Goal: Complete application form: Complete application form

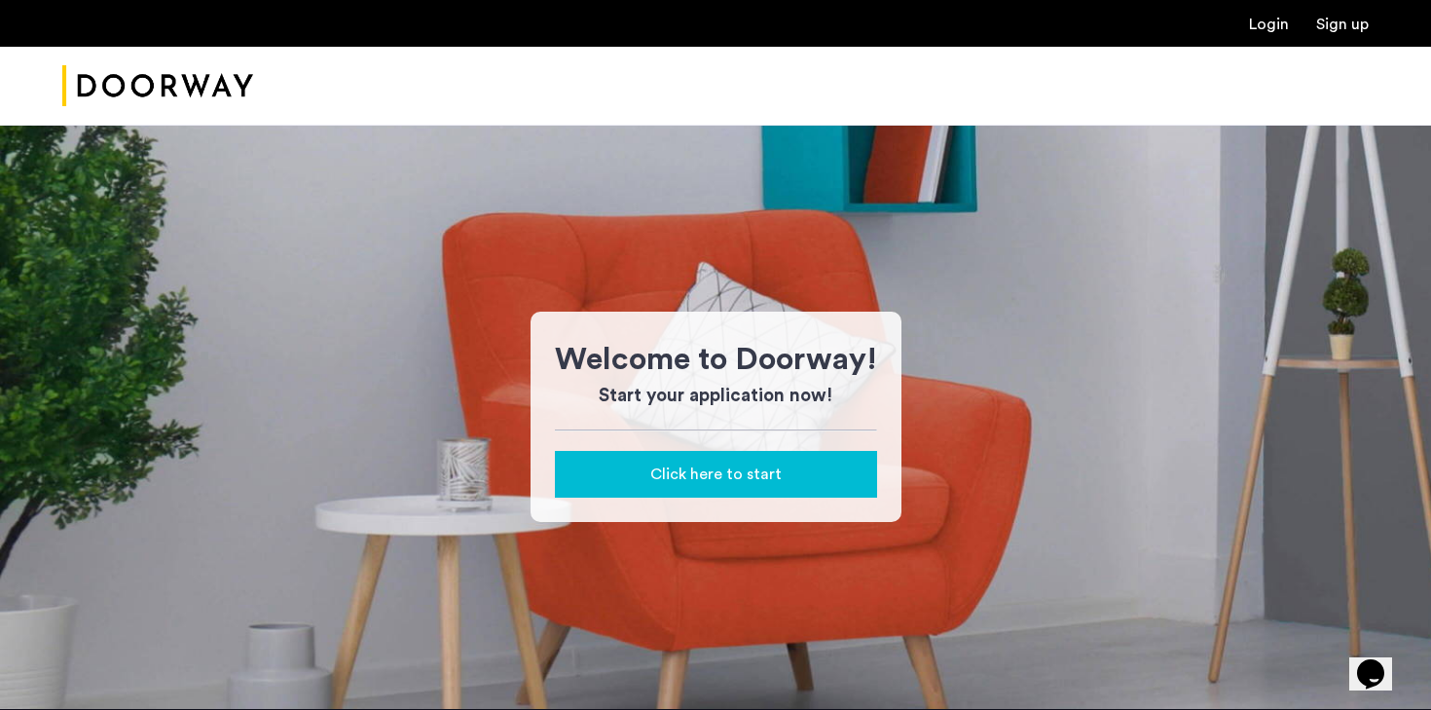
click at [673, 472] on span "Click here to start" at bounding box center [715, 473] width 131 height 23
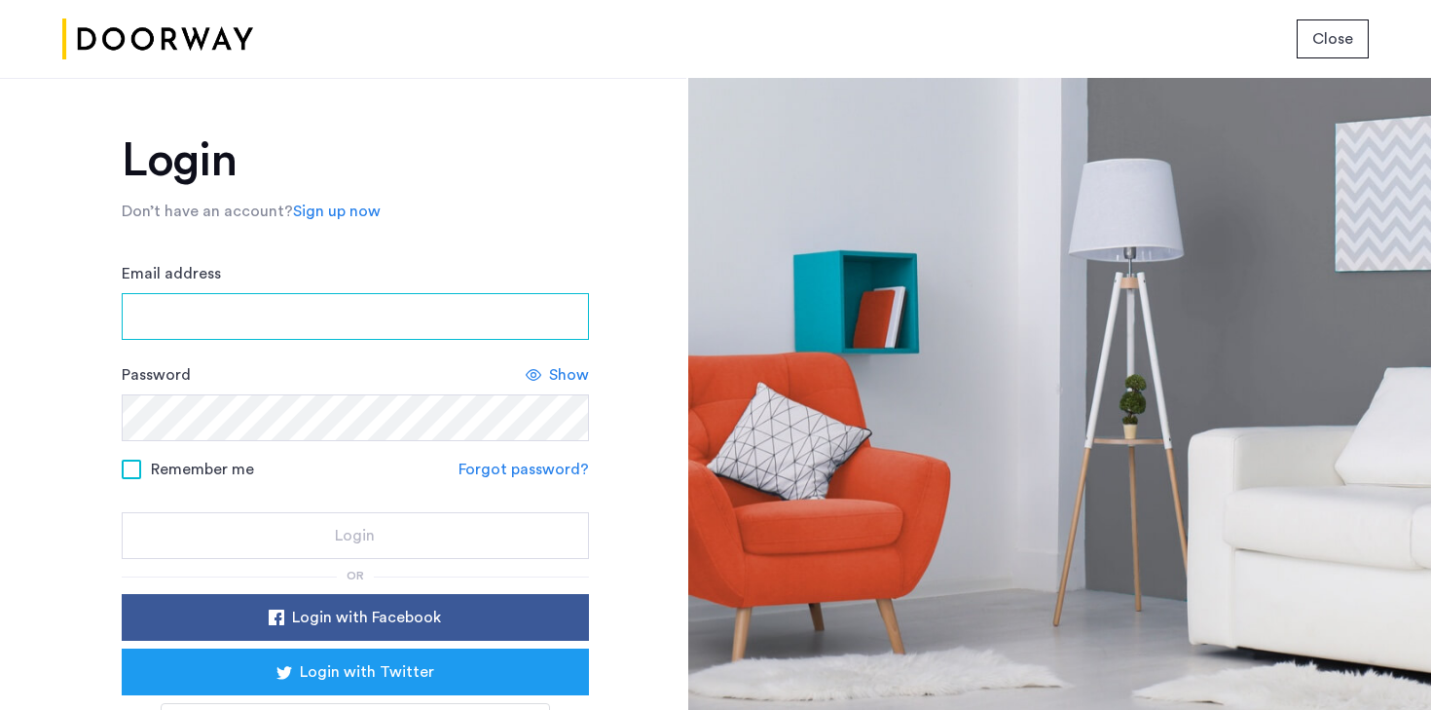
type input "**********"
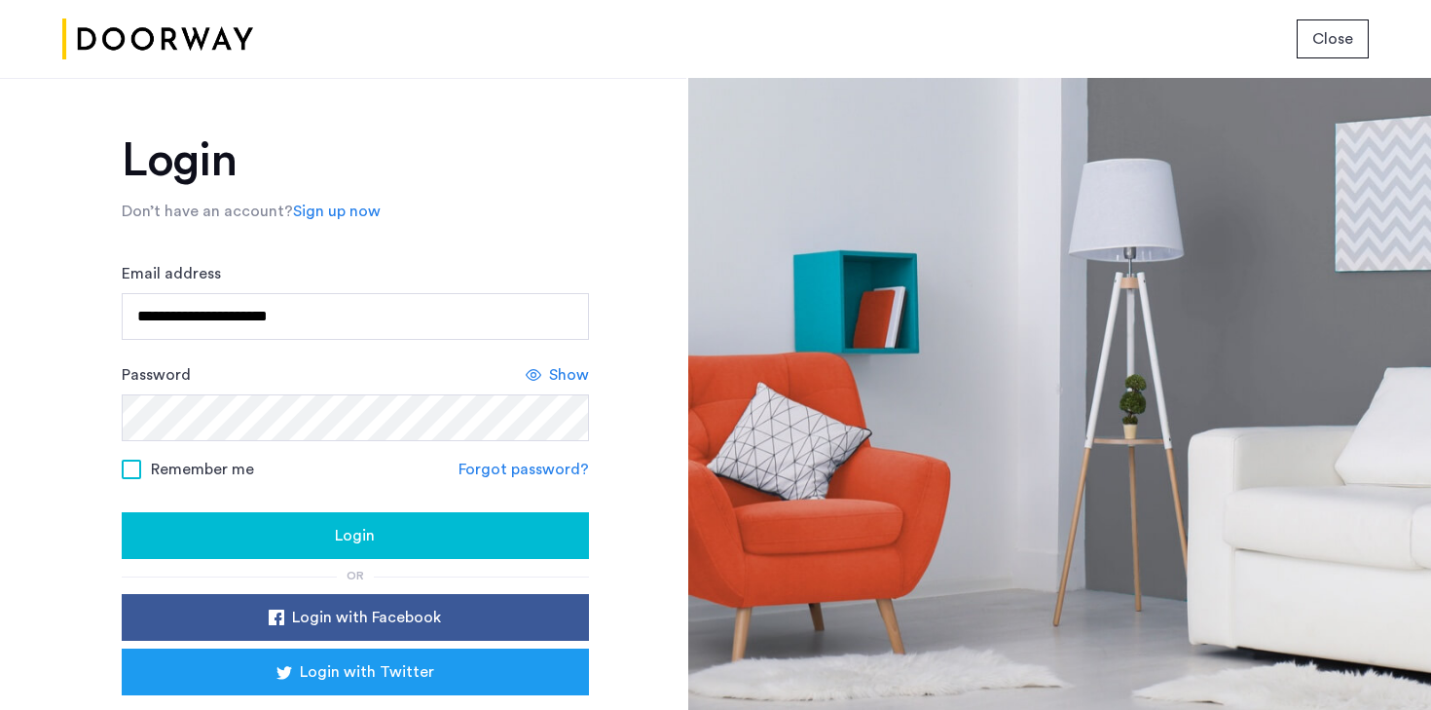
click at [372, 553] on button "Login" at bounding box center [355, 535] width 467 height 47
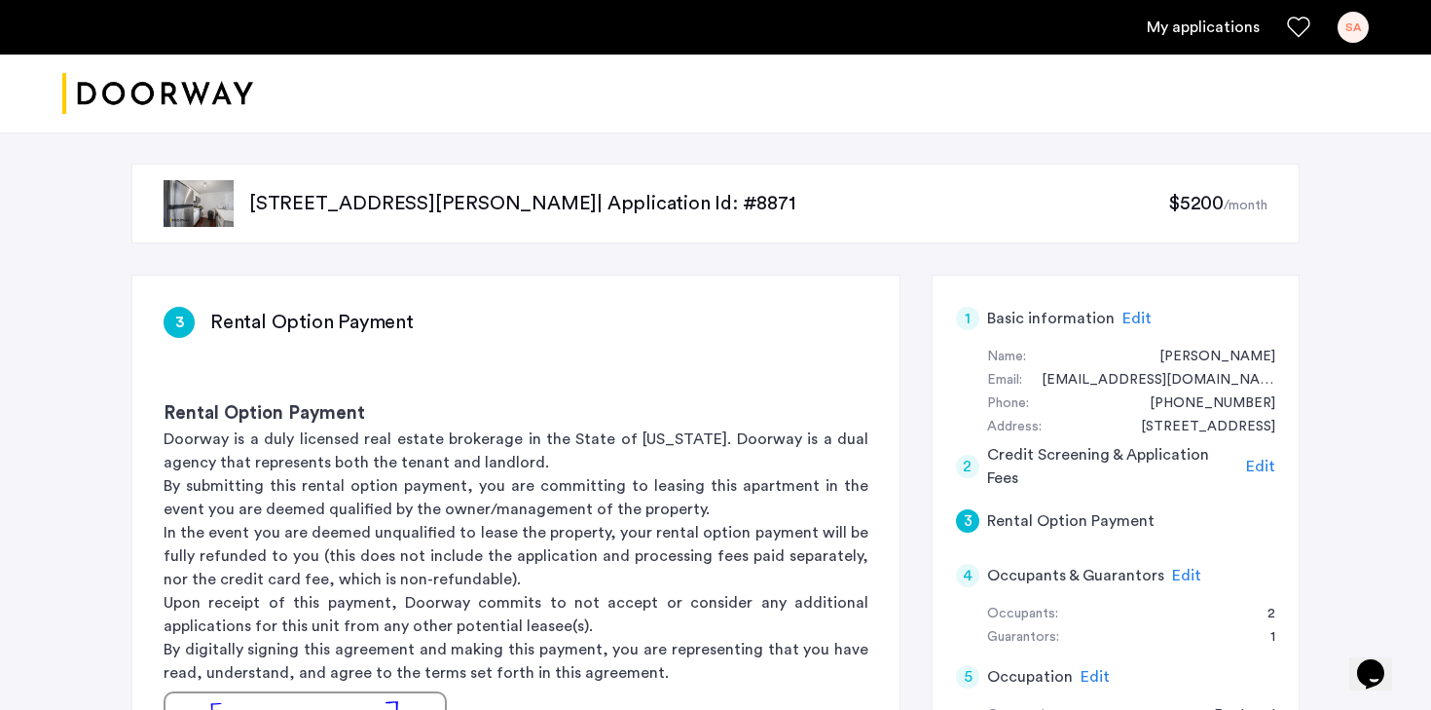
click at [1260, 474] on span "Edit" at bounding box center [1260, 466] width 29 height 16
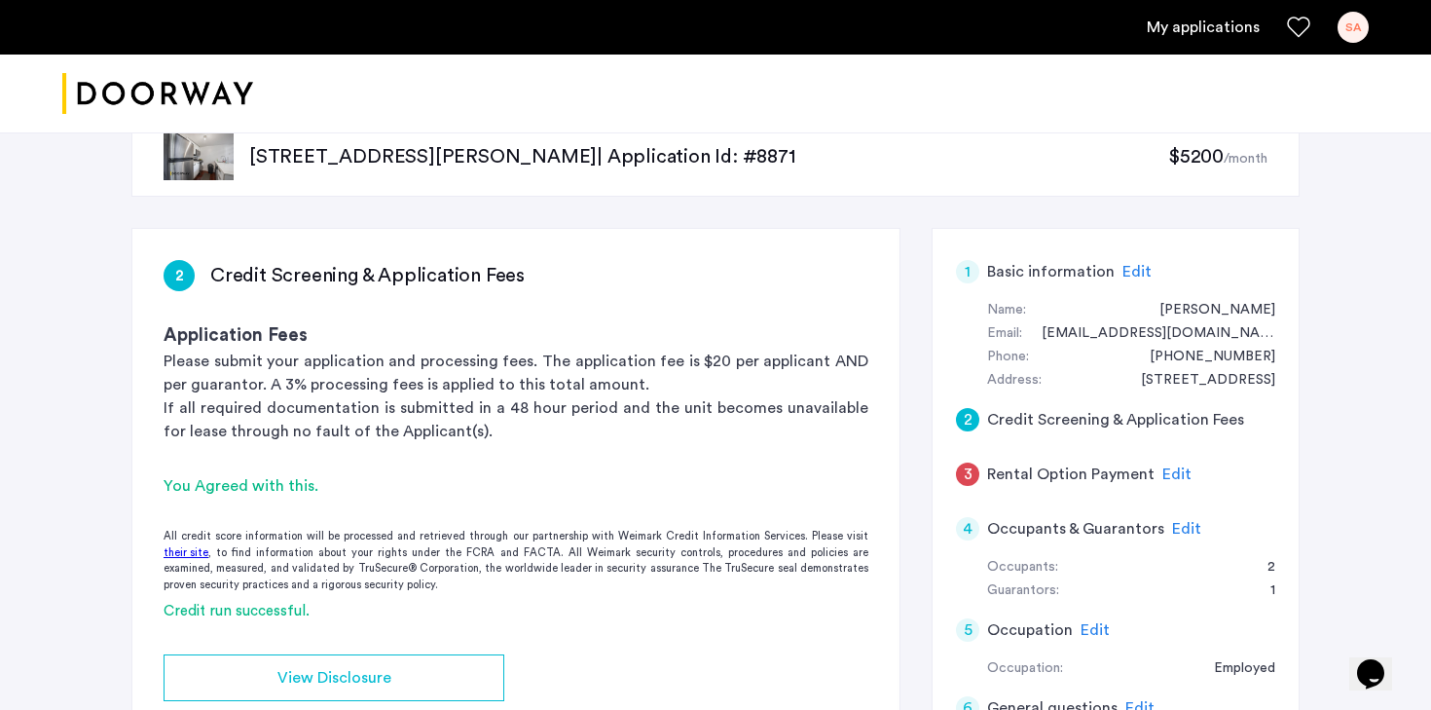
scroll to position [48, 0]
click at [1167, 465] on span "Edit" at bounding box center [1176, 473] width 29 height 16
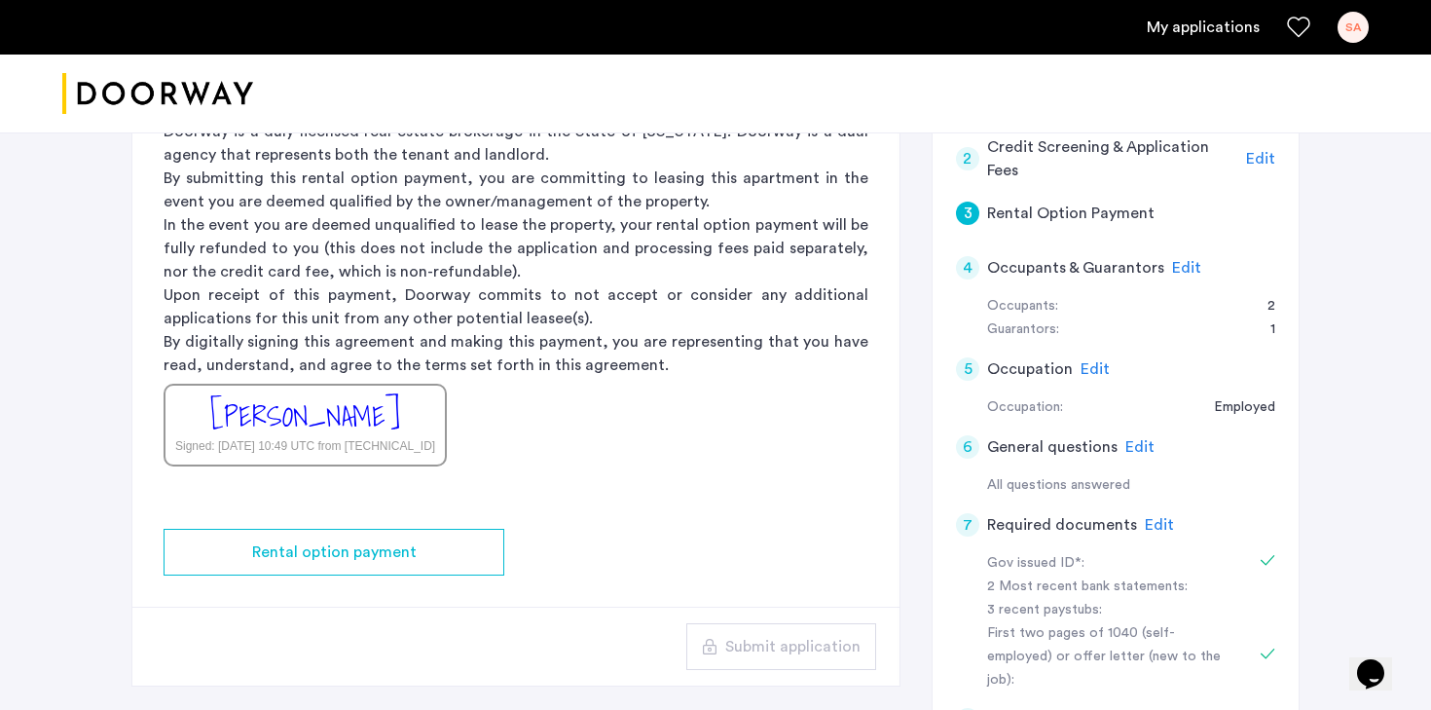
scroll to position [375, 0]
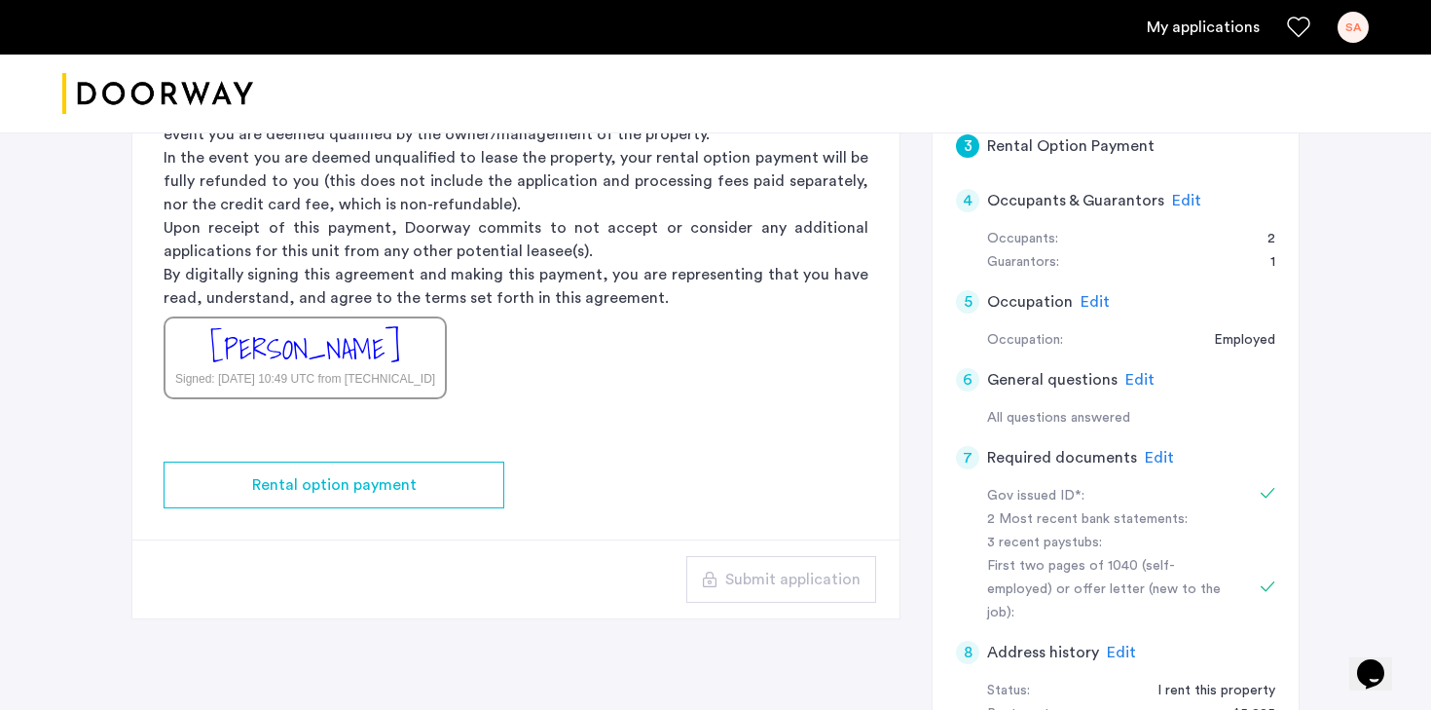
click at [399, 350] on div "[PERSON_NAME]" at bounding box center [305, 349] width 190 height 42
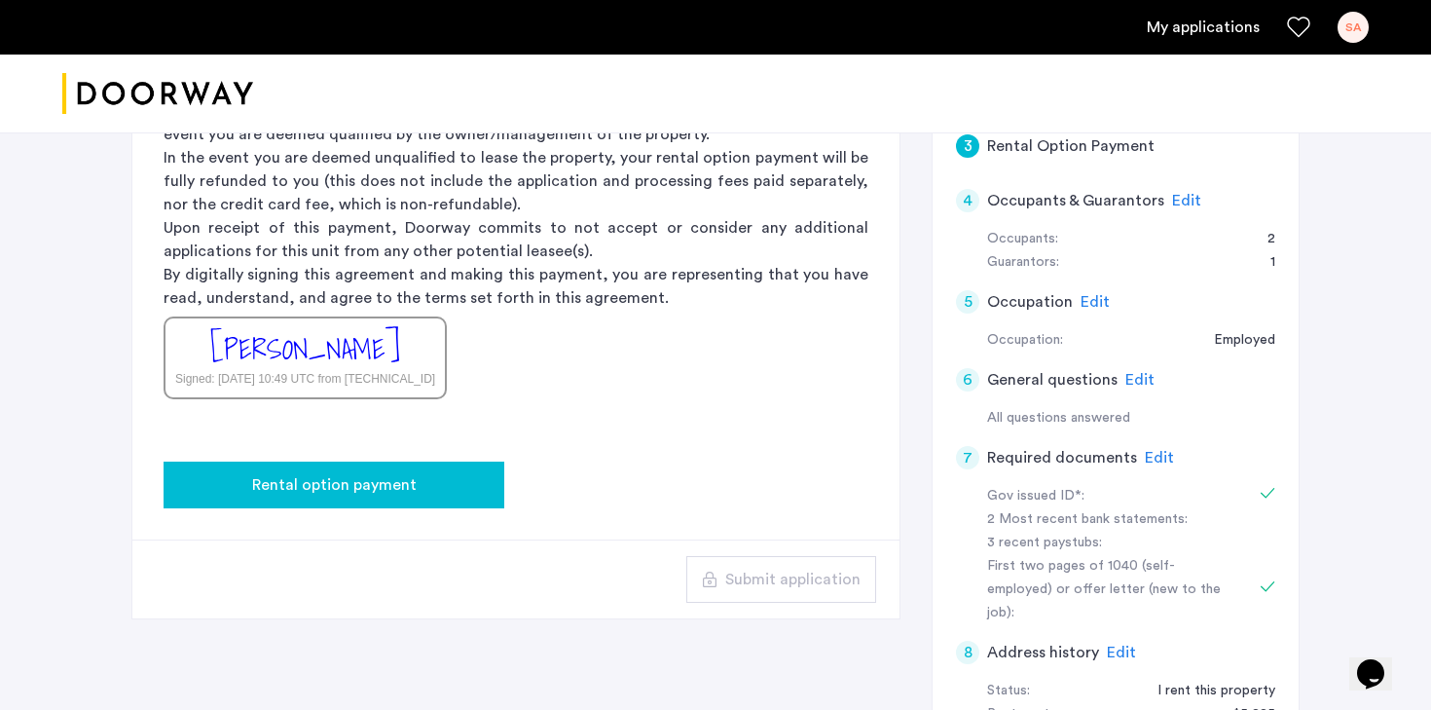
click at [417, 490] on div "Rental option payment" at bounding box center [334, 484] width 310 height 23
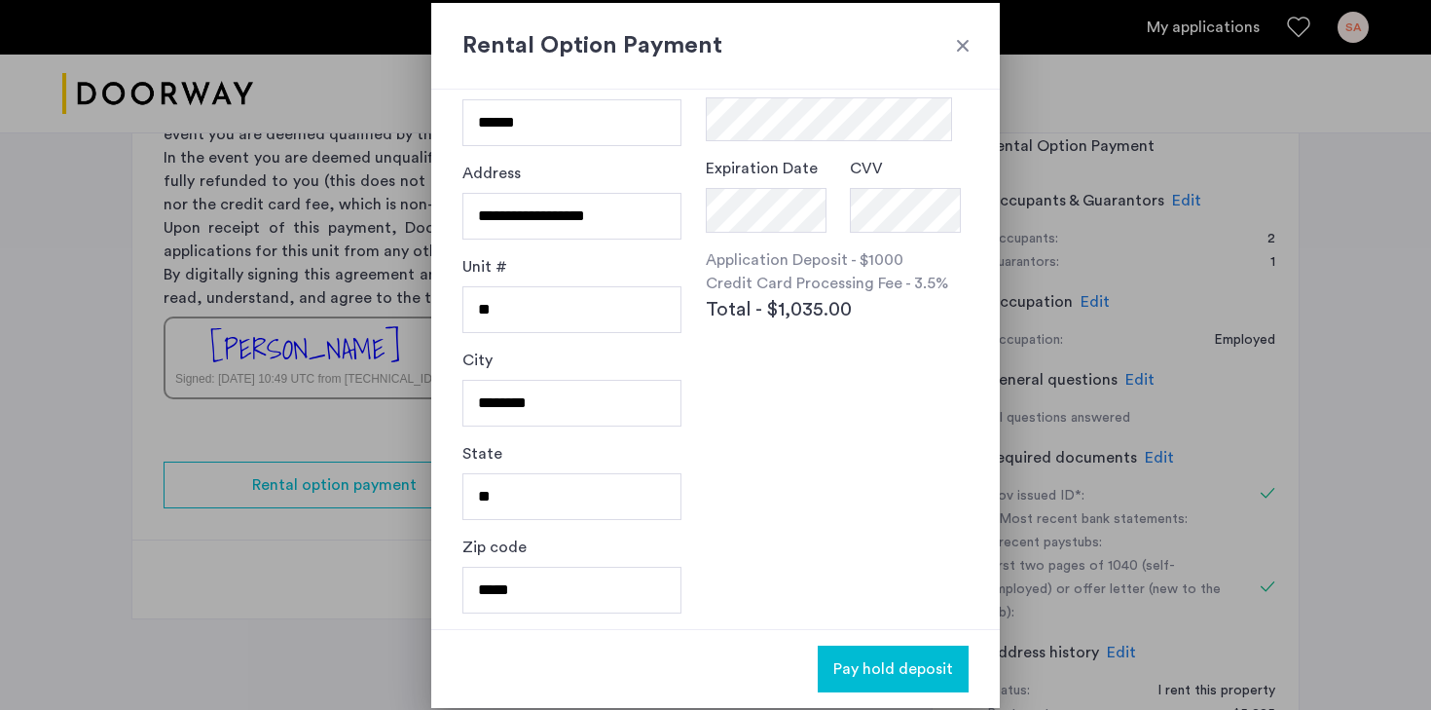
scroll to position [0, 0]
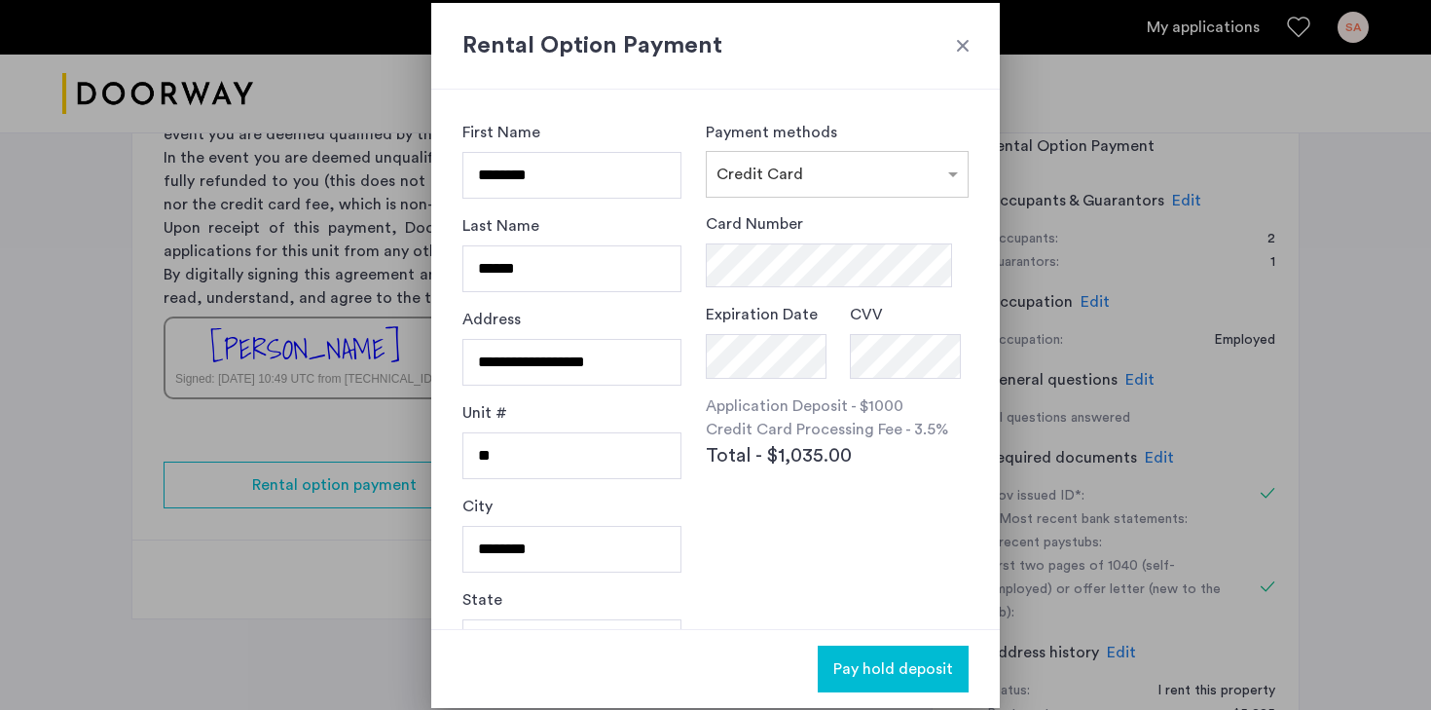
click at [966, 50] on div at bounding box center [962, 45] width 19 height 19
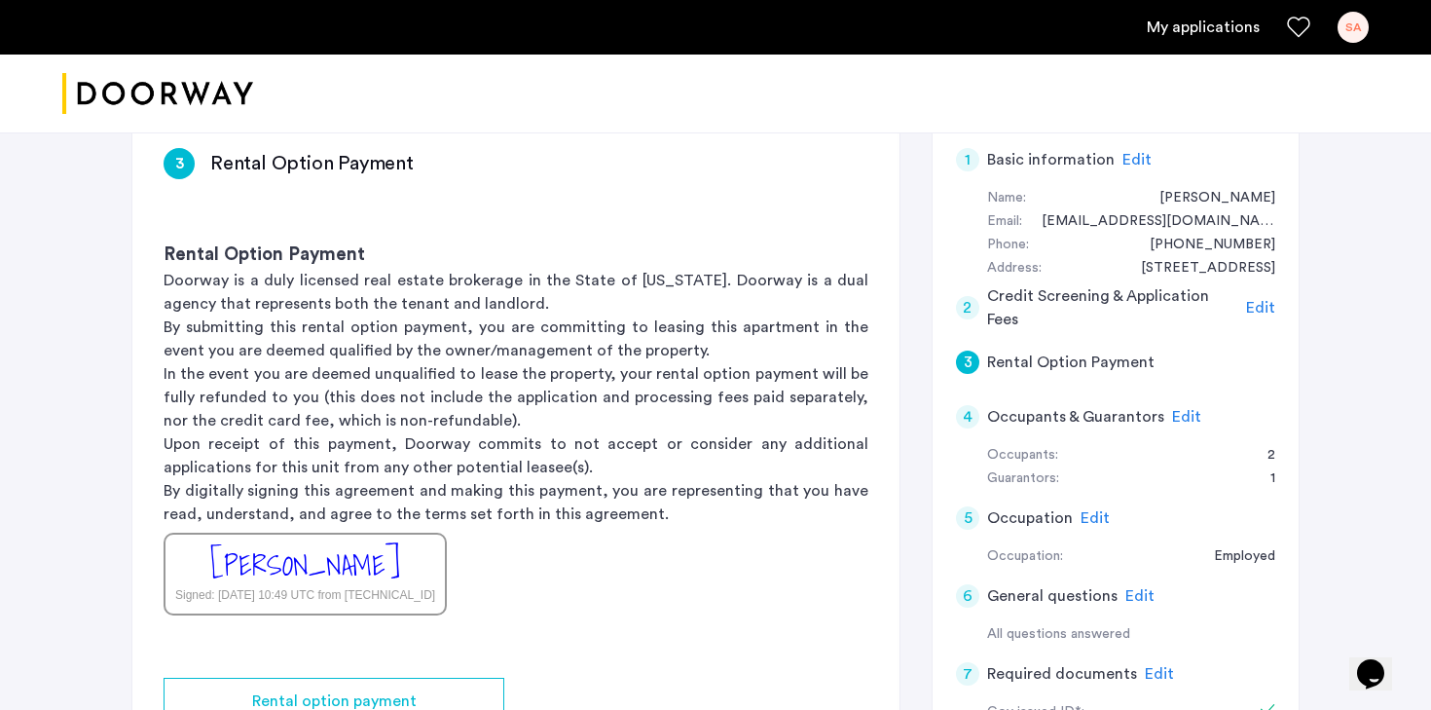
scroll to position [152, 0]
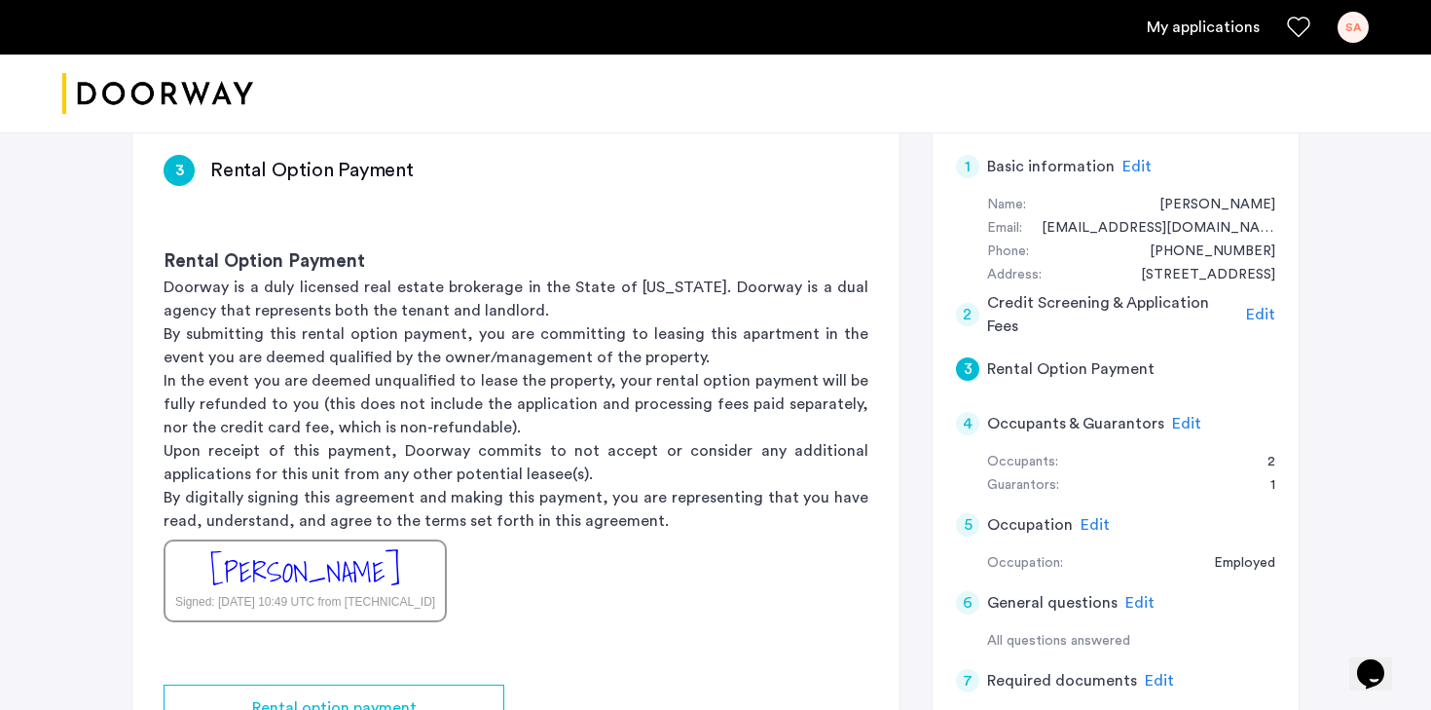
click at [382, 583] on div "[PERSON_NAME]" at bounding box center [305, 572] width 190 height 42
click at [382, 560] on div "[PERSON_NAME]" at bounding box center [305, 572] width 190 height 42
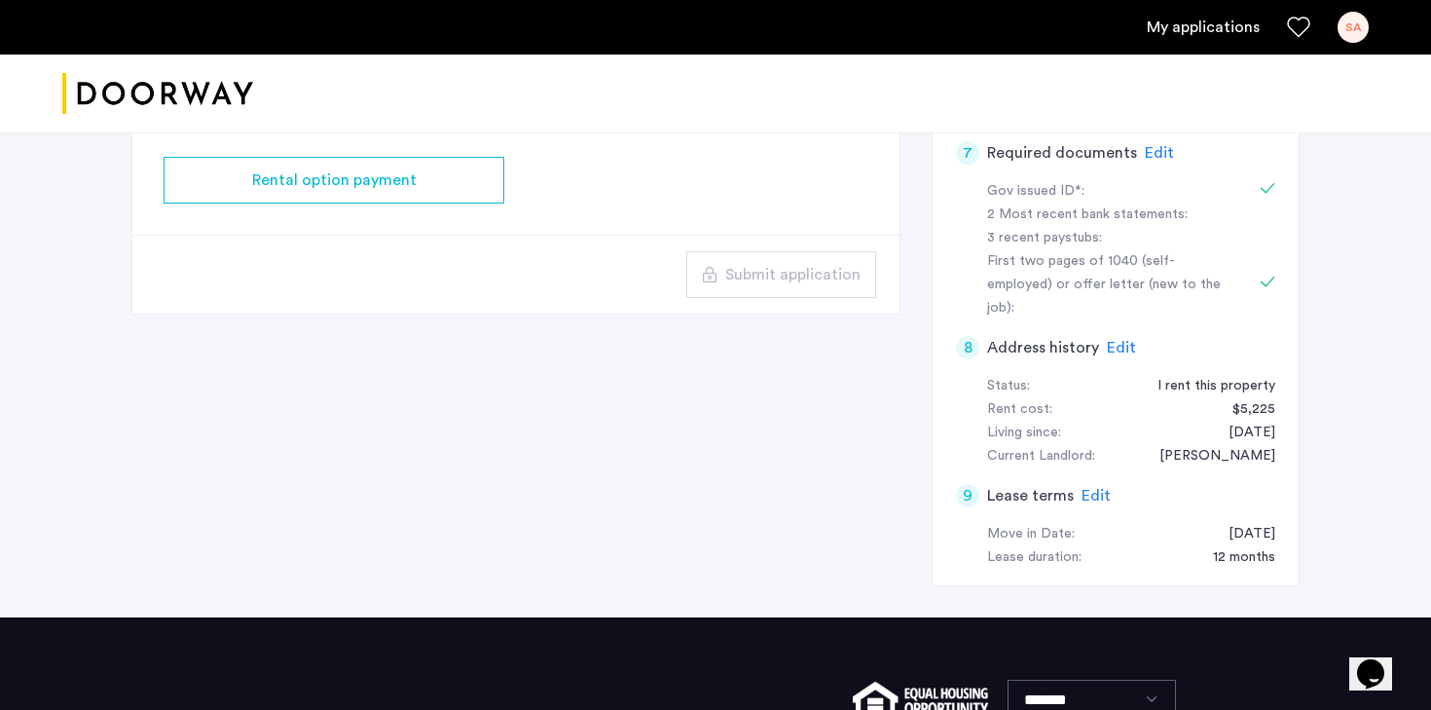
scroll to position [652, 0]
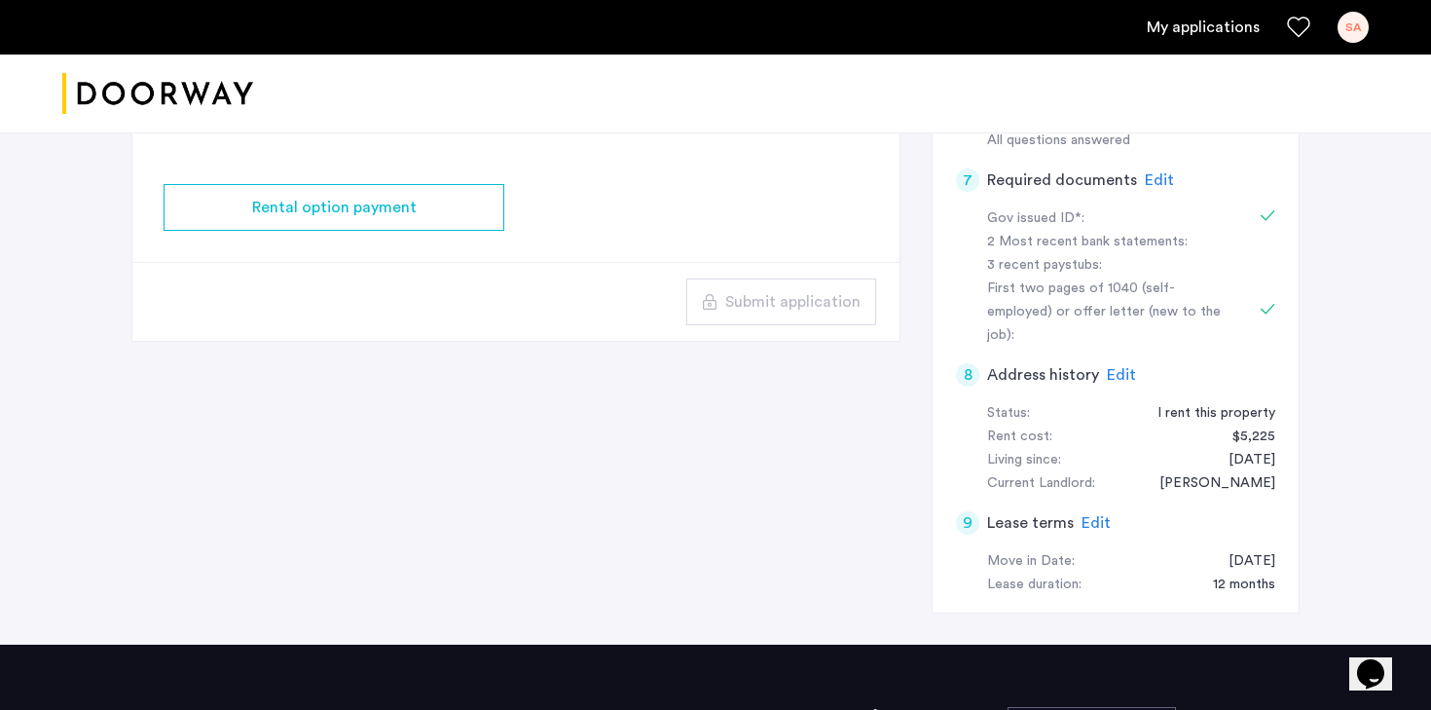
click at [1122, 367] on span "Edit" at bounding box center [1121, 375] width 29 height 16
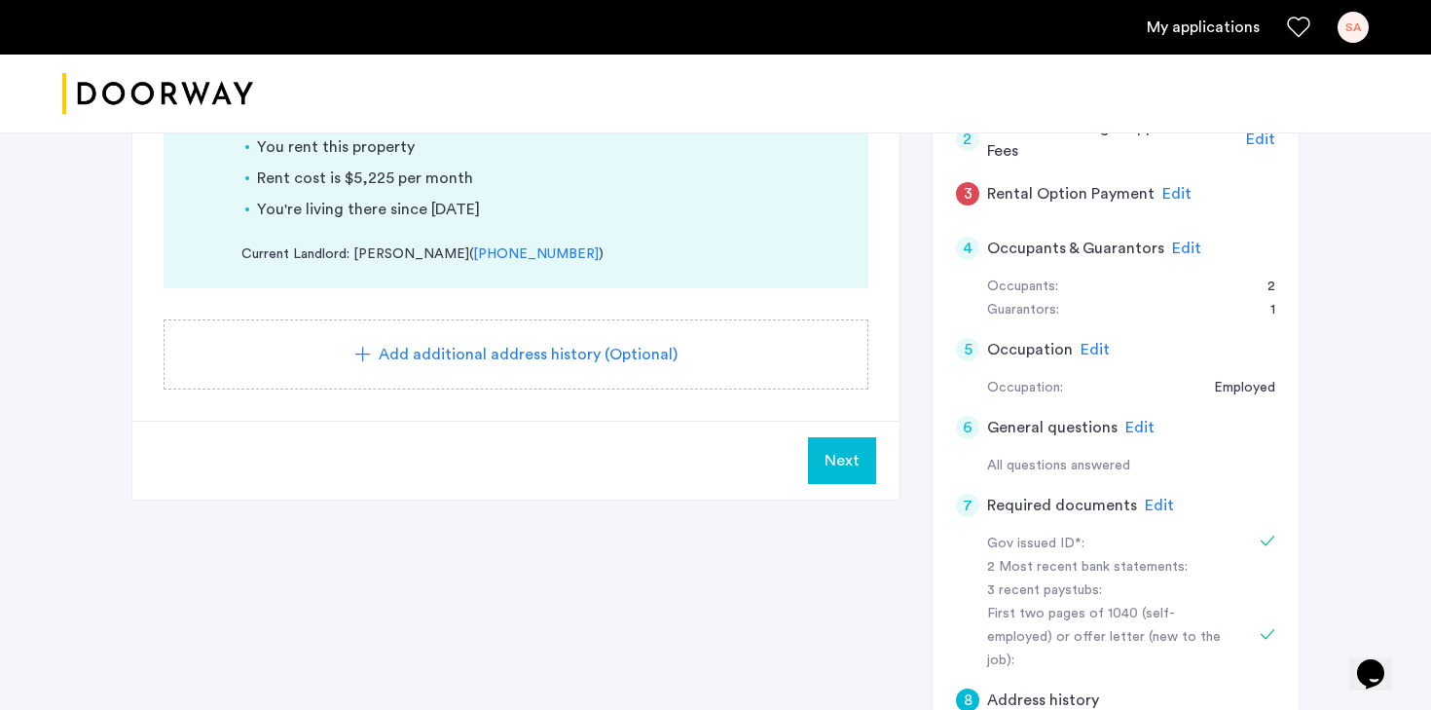
scroll to position [328, 0]
click at [830, 454] on span "Next" at bounding box center [841, 459] width 35 height 23
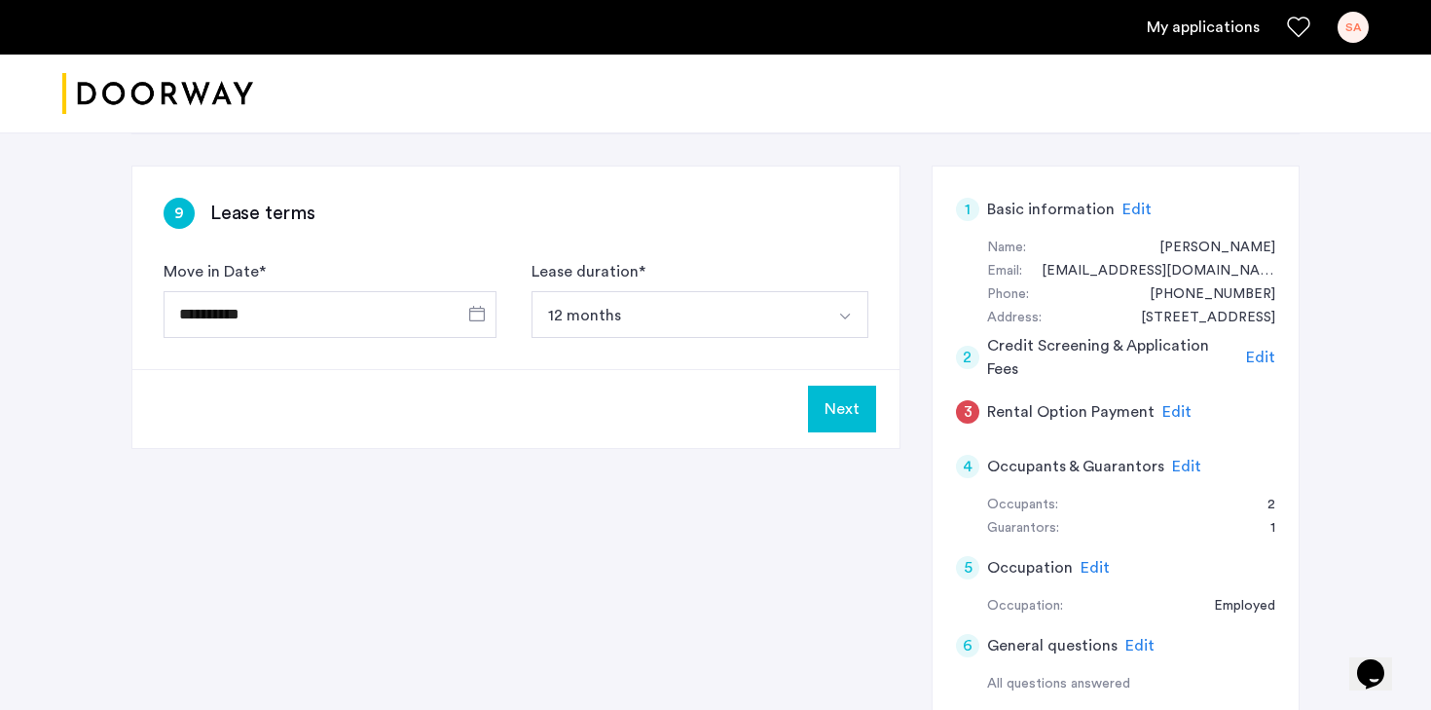
scroll to position [106, 0]
click at [969, 417] on div "3" at bounding box center [967, 414] width 23 height 23
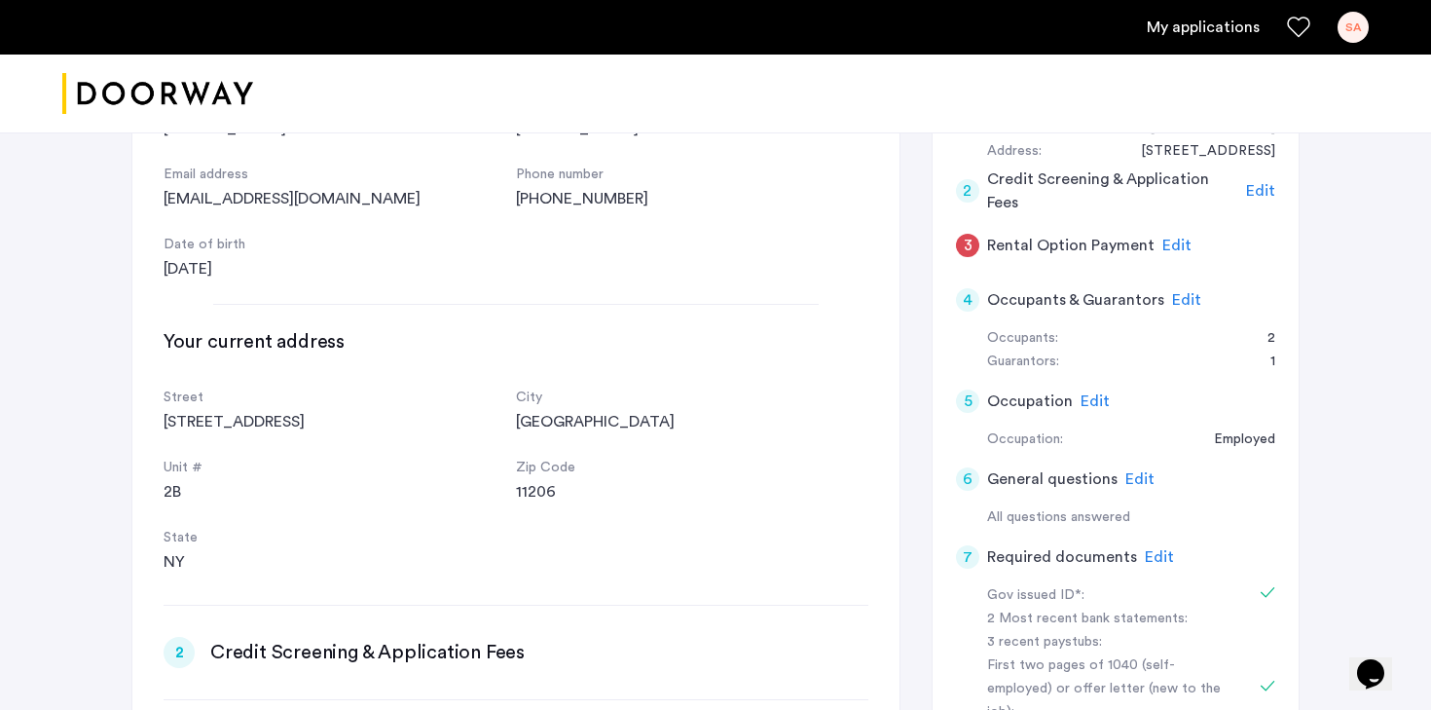
scroll to position [333, 0]
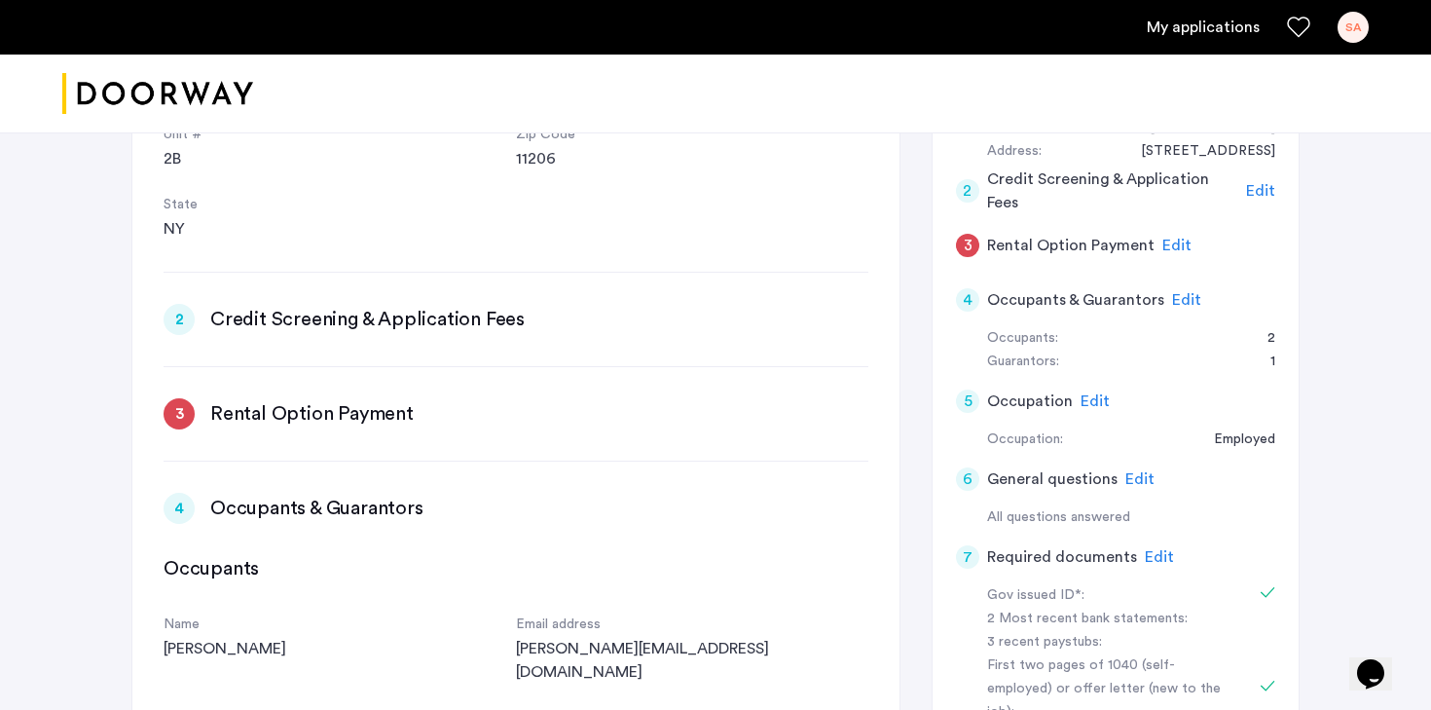
click at [269, 404] on h3 "Rental Option Payment" at bounding box center [311, 413] width 203 height 27
click at [1174, 240] on span "Edit" at bounding box center [1176, 245] width 29 height 16
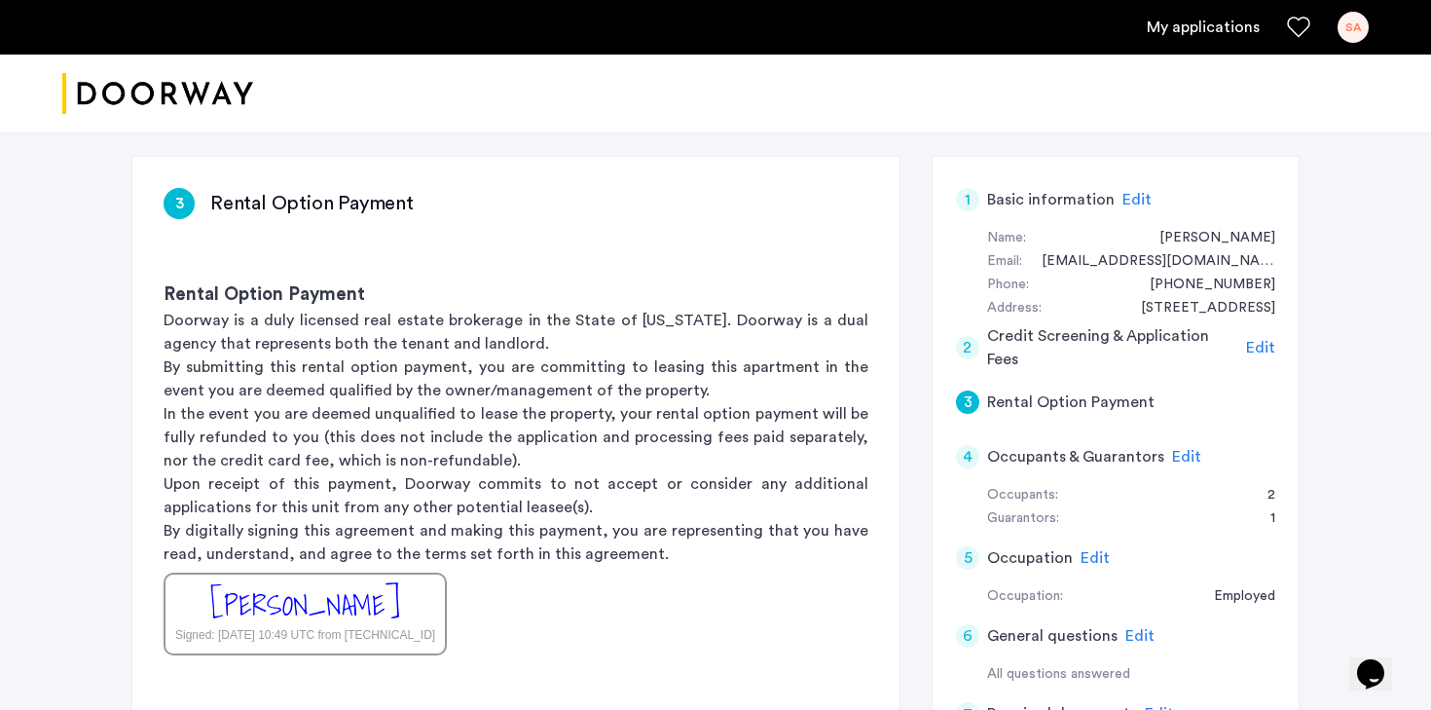
scroll to position [97, 0]
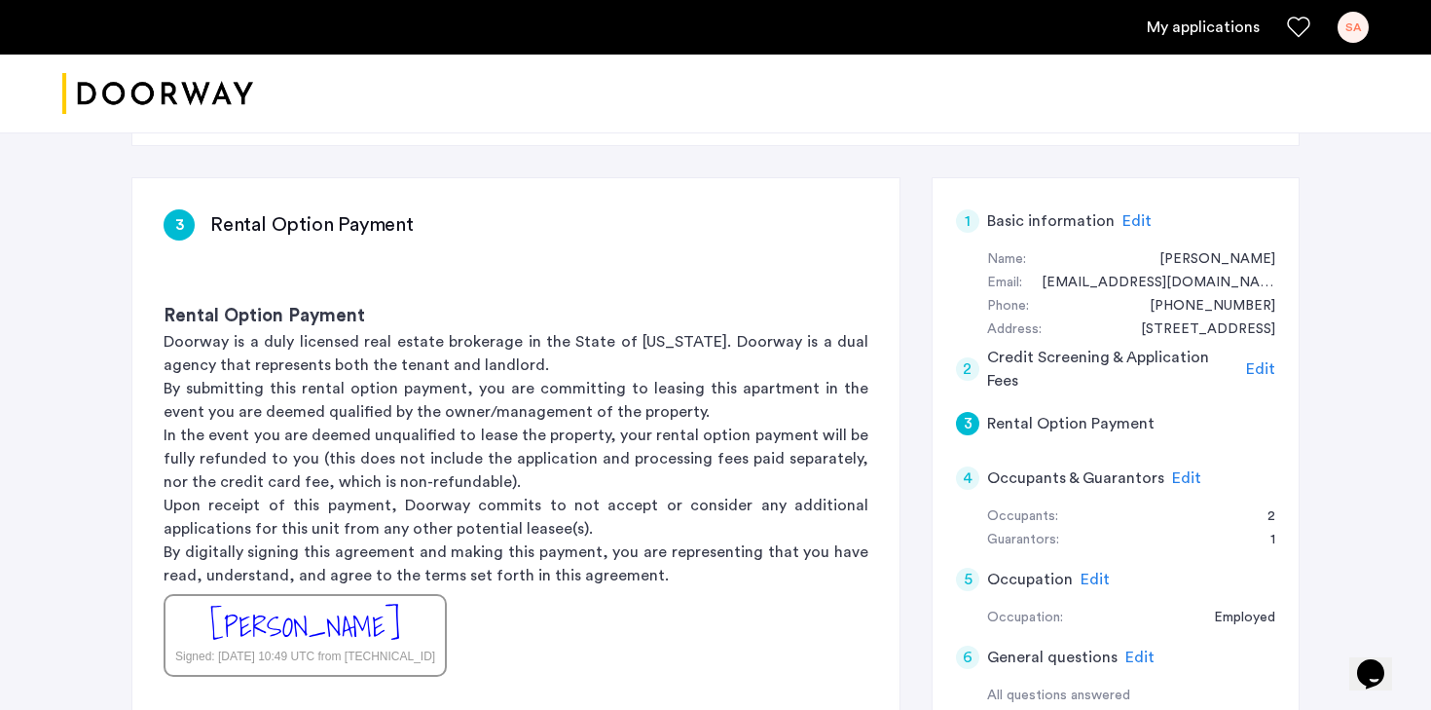
click at [273, 359] on p "Doorway is a duly licensed real estate brokerage in the State of New York. Door…" at bounding box center [516, 353] width 705 height 47
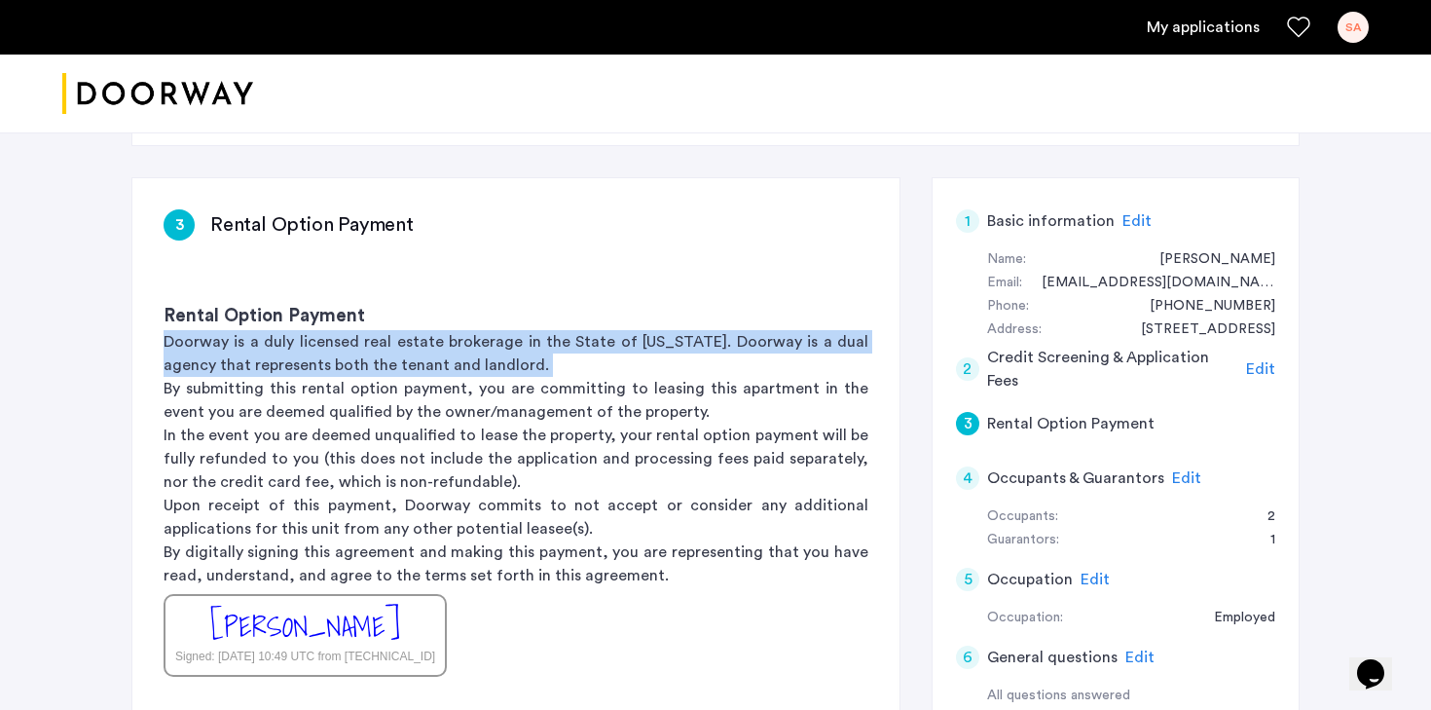
click at [273, 359] on p "Doorway is a duly licensed real estate brokerage in the State of New York. Door…" at bounding box center [516, 353] width 705 height 47
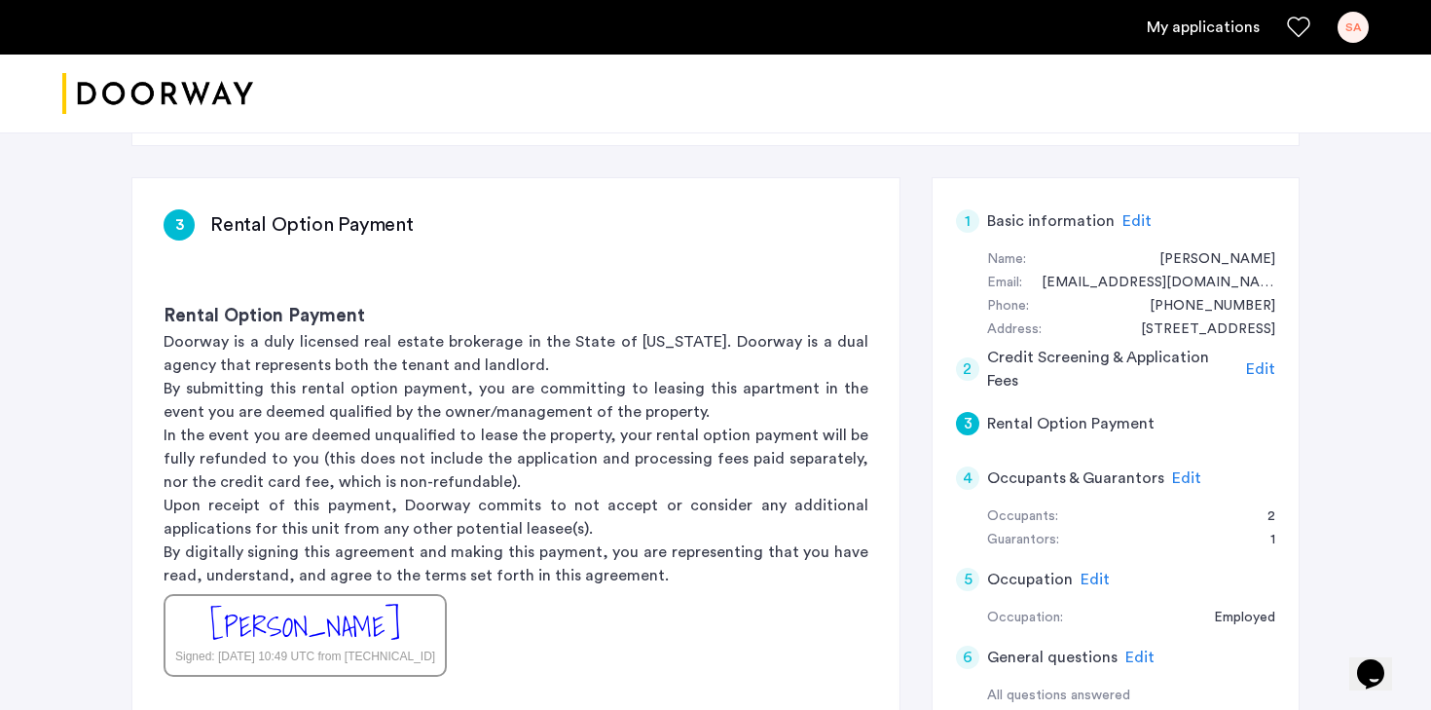
click at [266, 388] on p "By submitting this rental option payment, you are committing to leasing this ap…" at bounding box center [516, 400] width 705 height 47
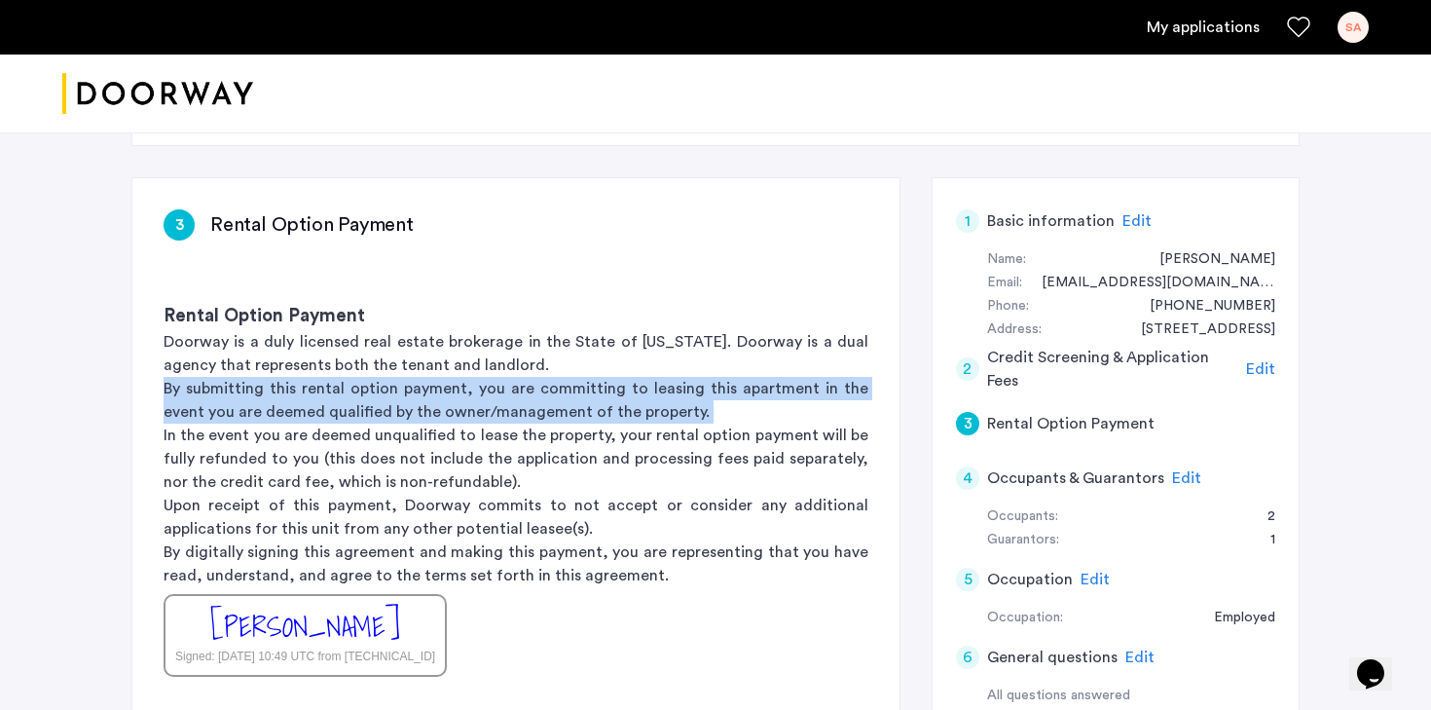
click at [266, 388] on p "By submitting this rental option payment, you are committing to leasing this ap…" at bounding box center [516, 400] width 705 height 47
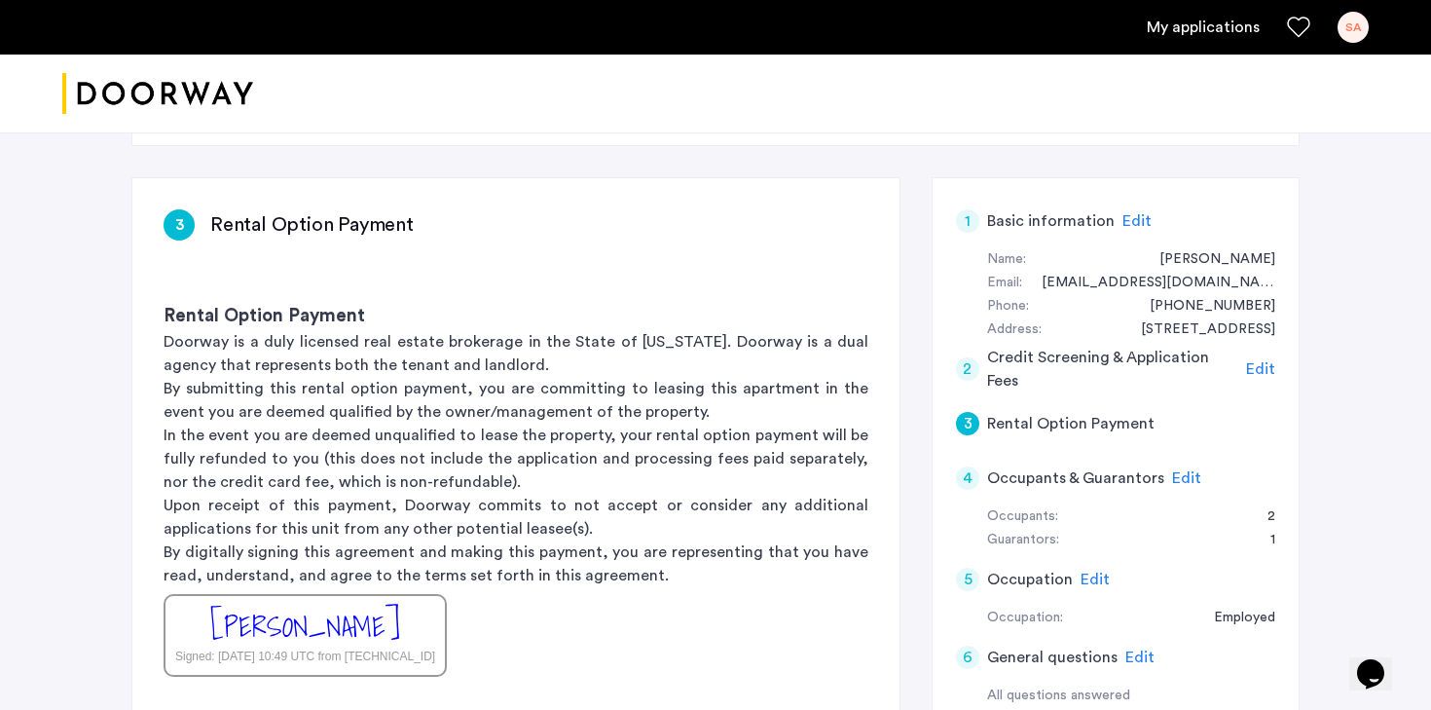
click at [347, 432] on p "In the event you are deemed unqualified to lease the property, your rental opti…" at bounding box center [516, 458] width 705 height 70
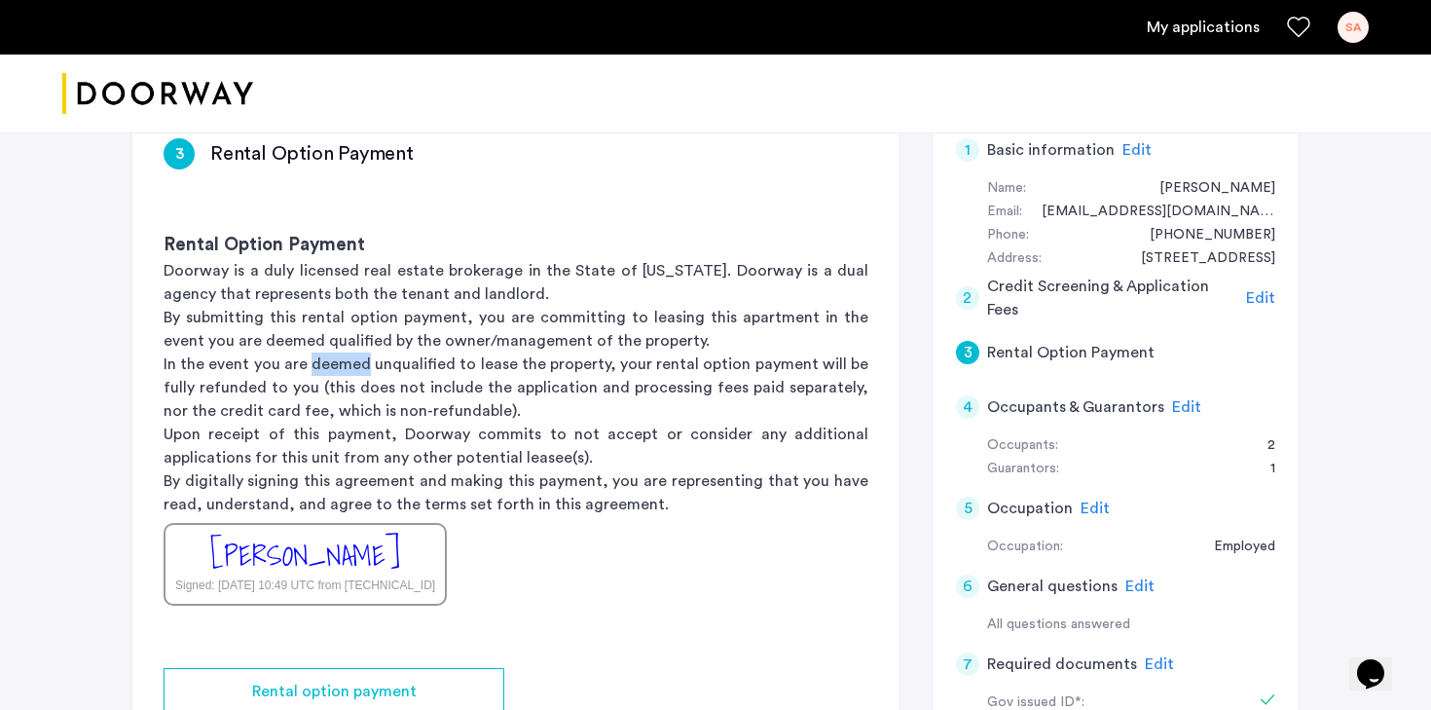
scroll to position [177, 0]
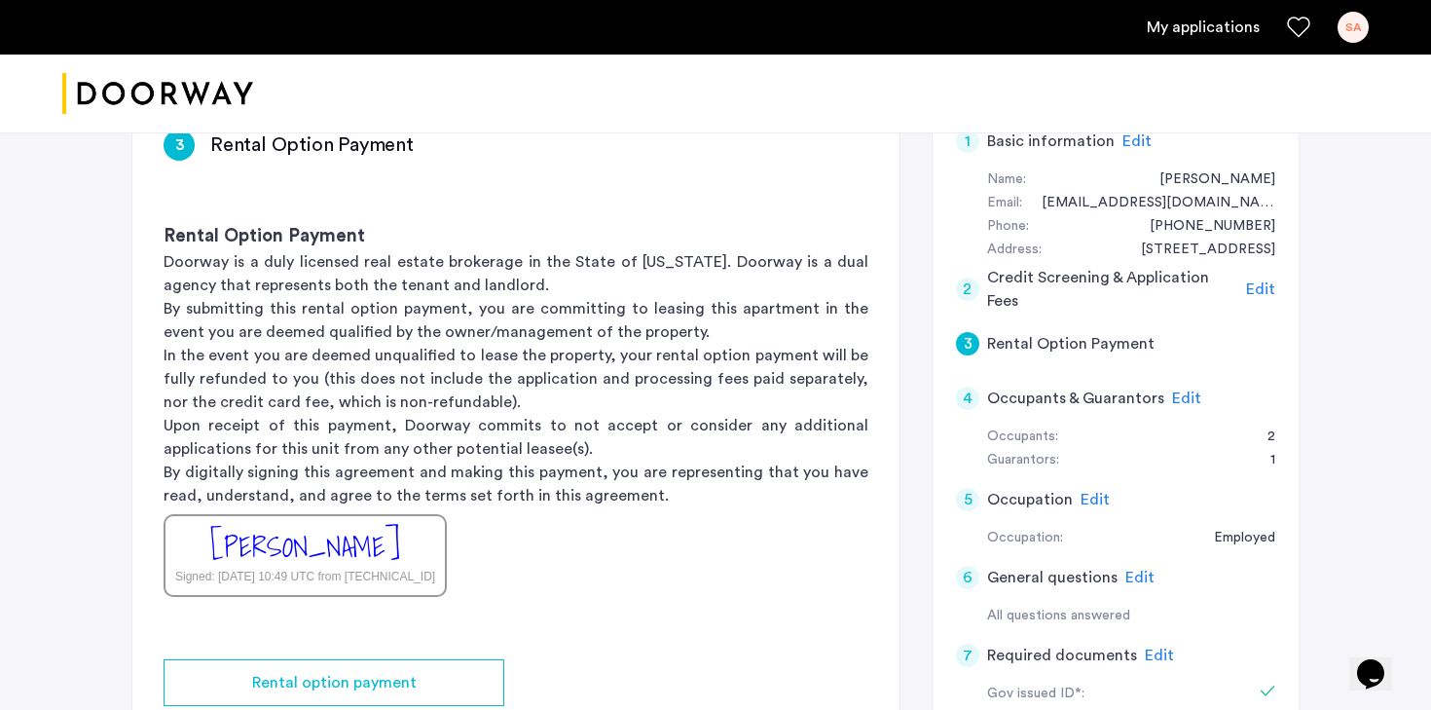
click at [344, 544] on div "[PERSON_NAME]" at bounding box center [305, 547] width 190 height 42
click at [374, 548] on div "[PERSON_NAME]" at bounding box center [305, 547] width 190 height 42
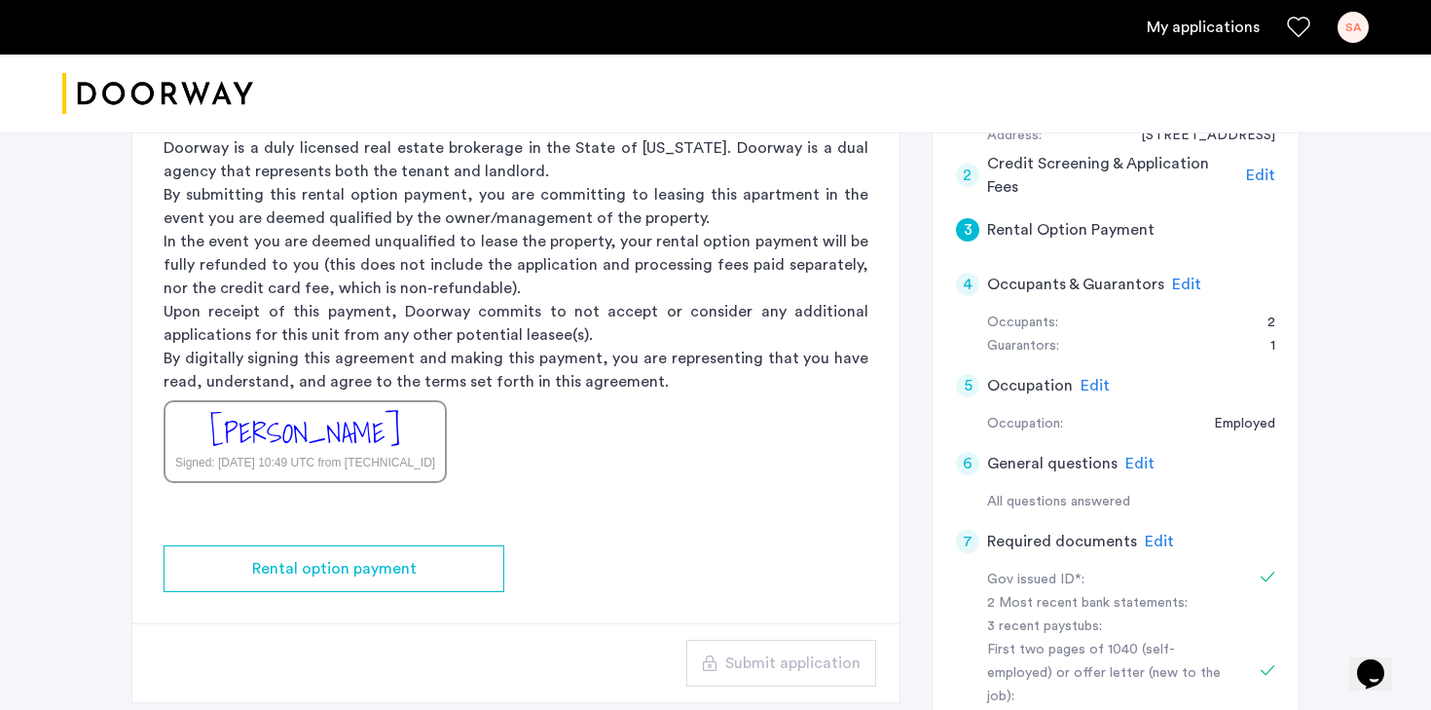
scroll to position [331, 0]
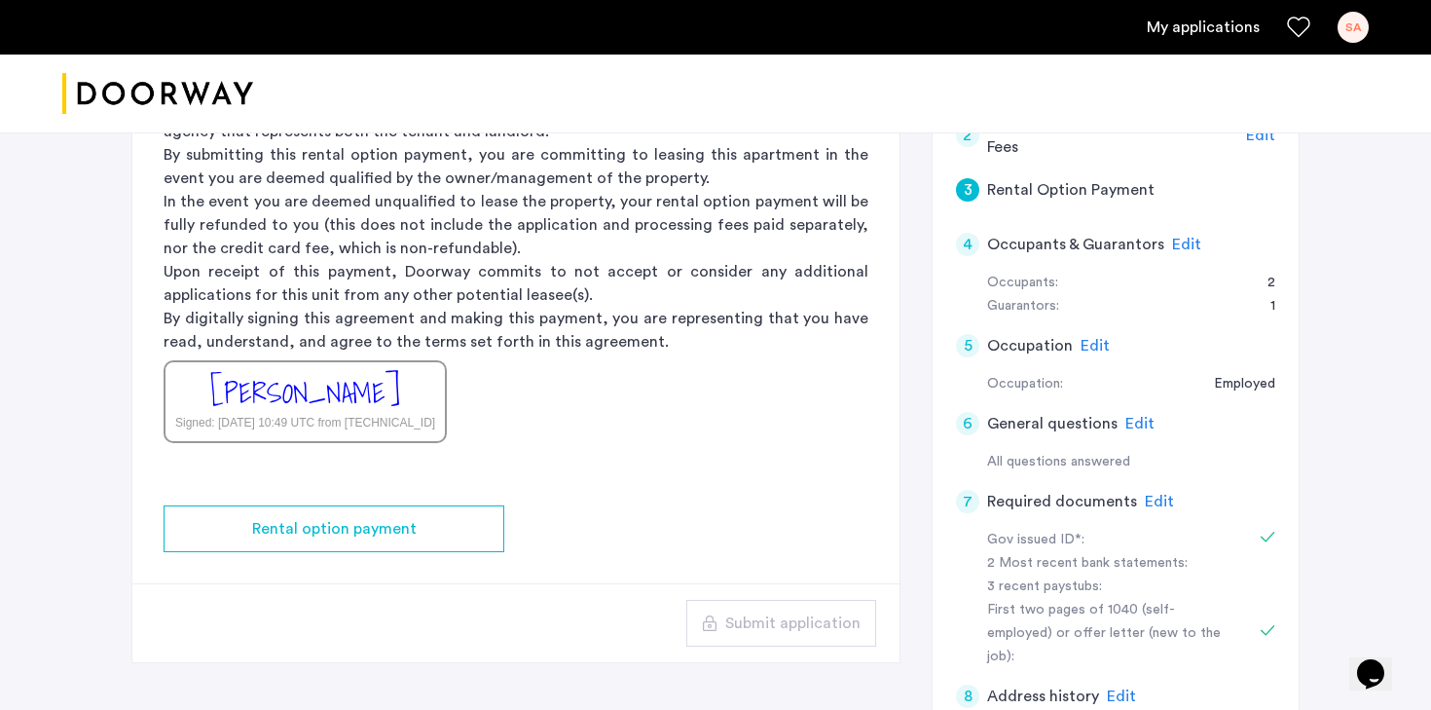
click at [366, 400] on div "[PERSON_NAME]" at bounding box center [305, 393] width 190 height 42
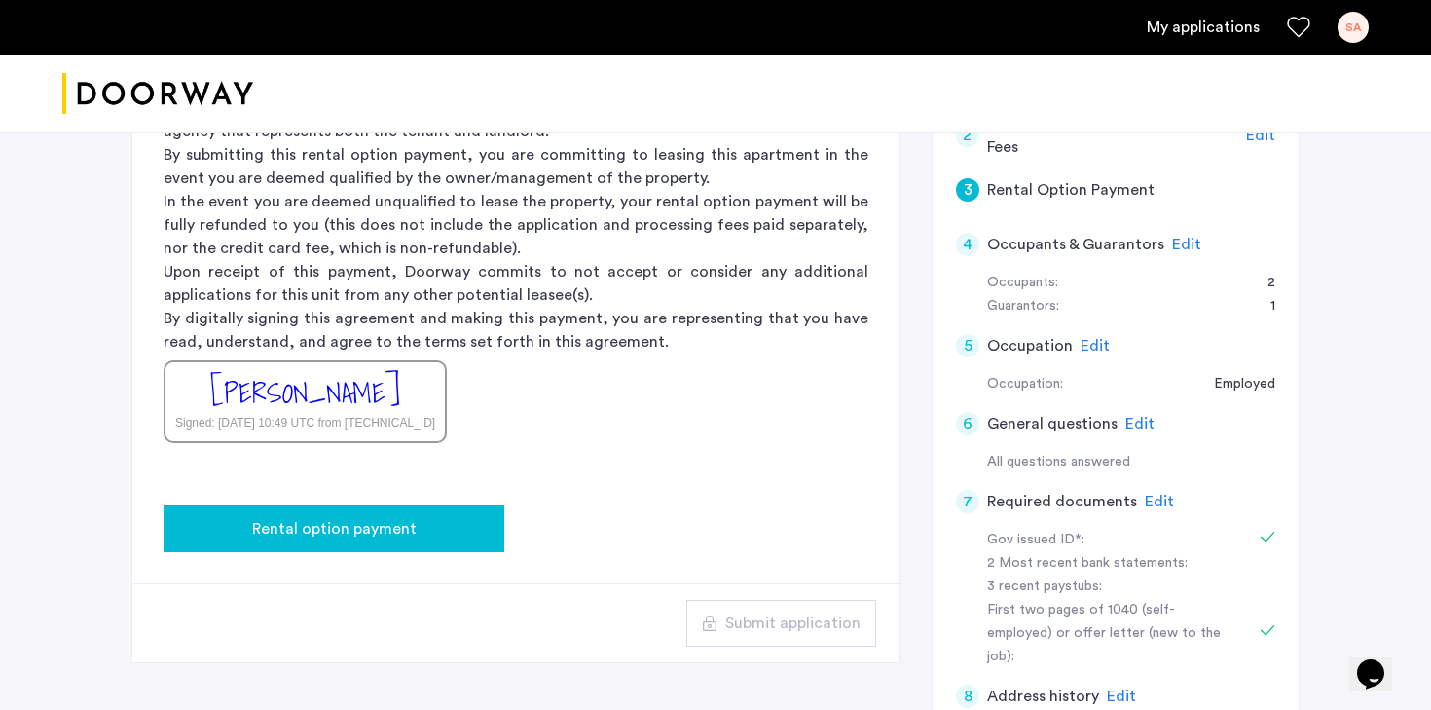
click at [374, 538] on span "Rental option payment" at bounding box center [334, 528] width 164 height 23
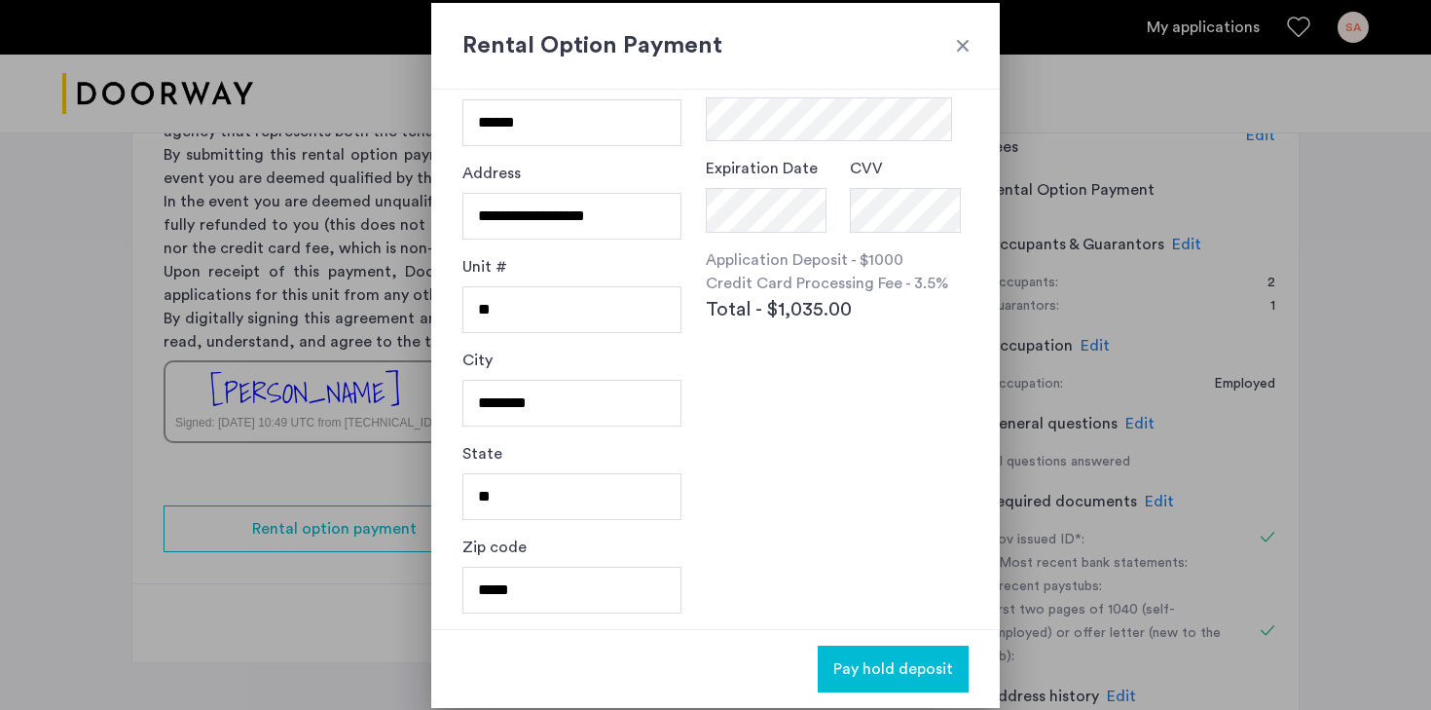
scroll to position [0, 0]
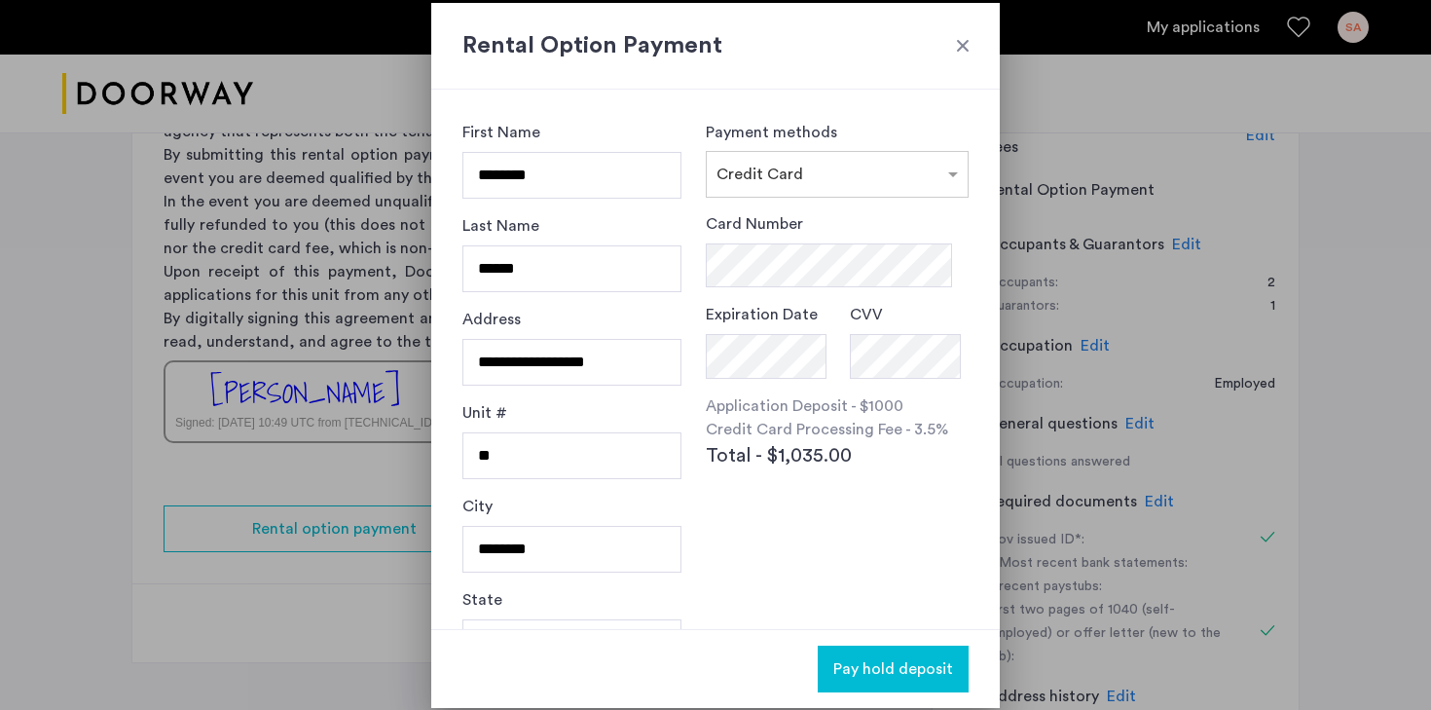
click at [966, 45] on div at bounding box center [962, 45] width 19 height 19
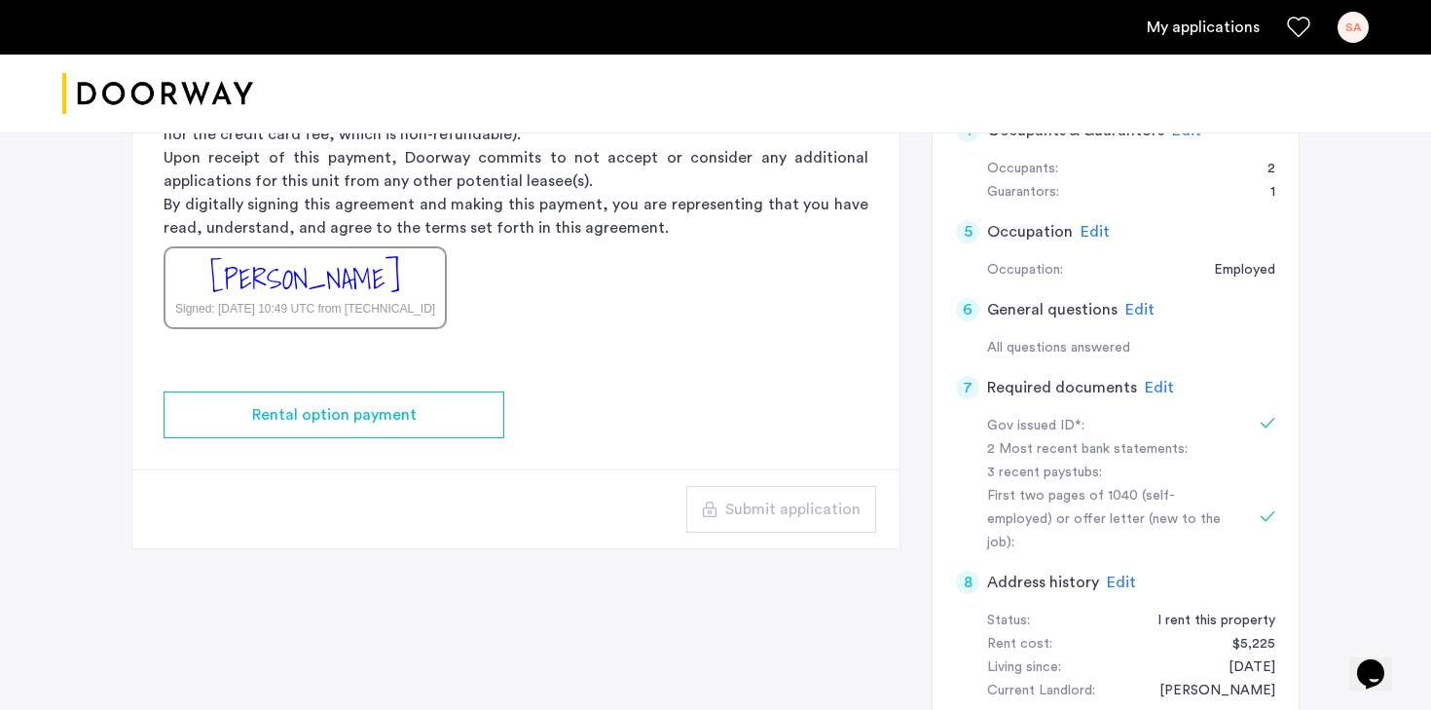
scroll to position [440, 0]
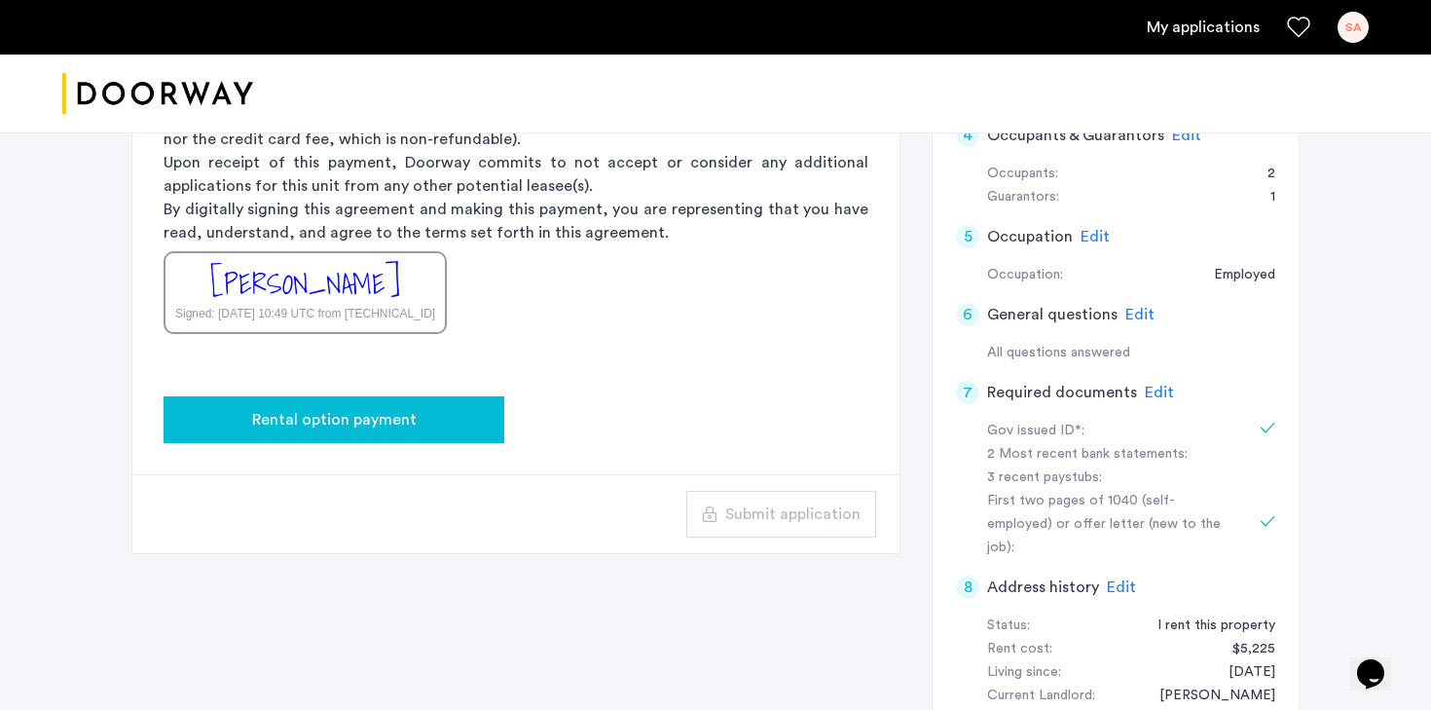
click at [371, 418] on span "Rental option payment" at bounding box center [334, 419] width 164 height 23
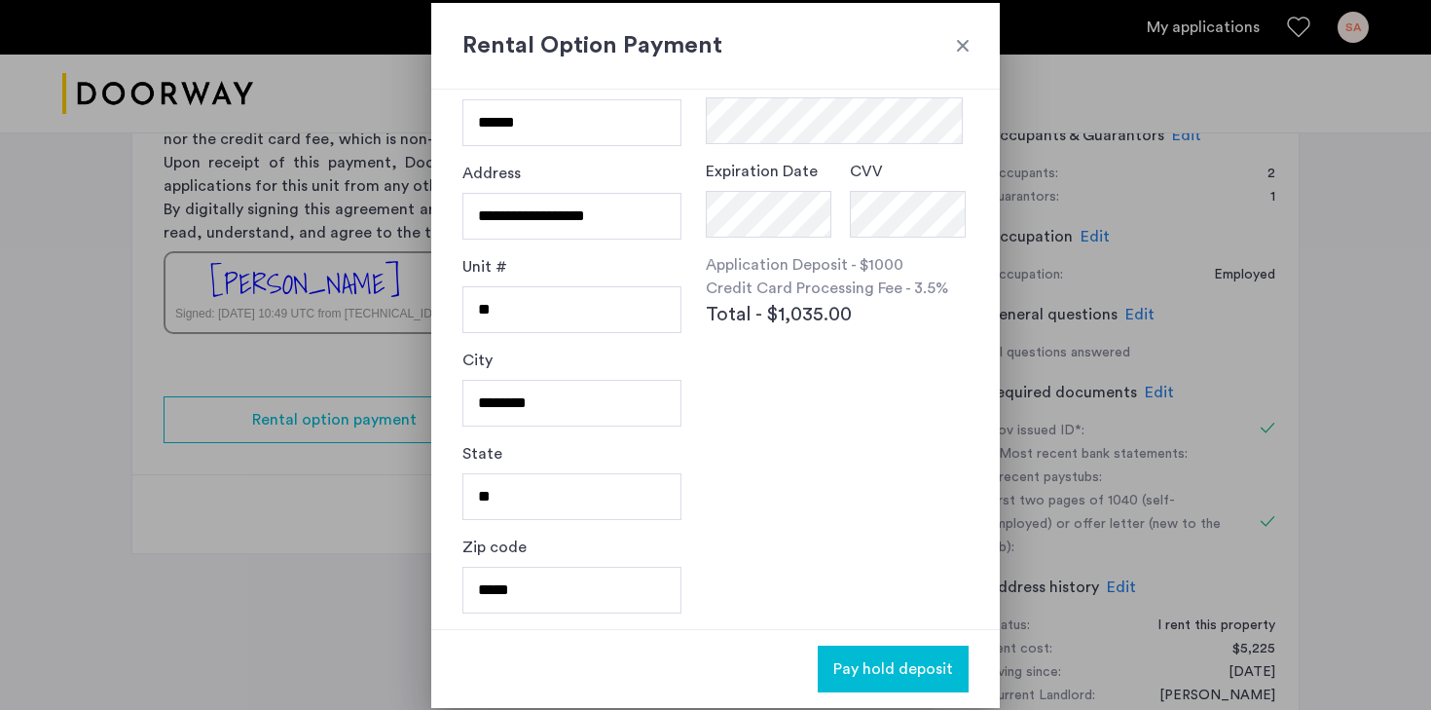
scroll to position [0, 0]
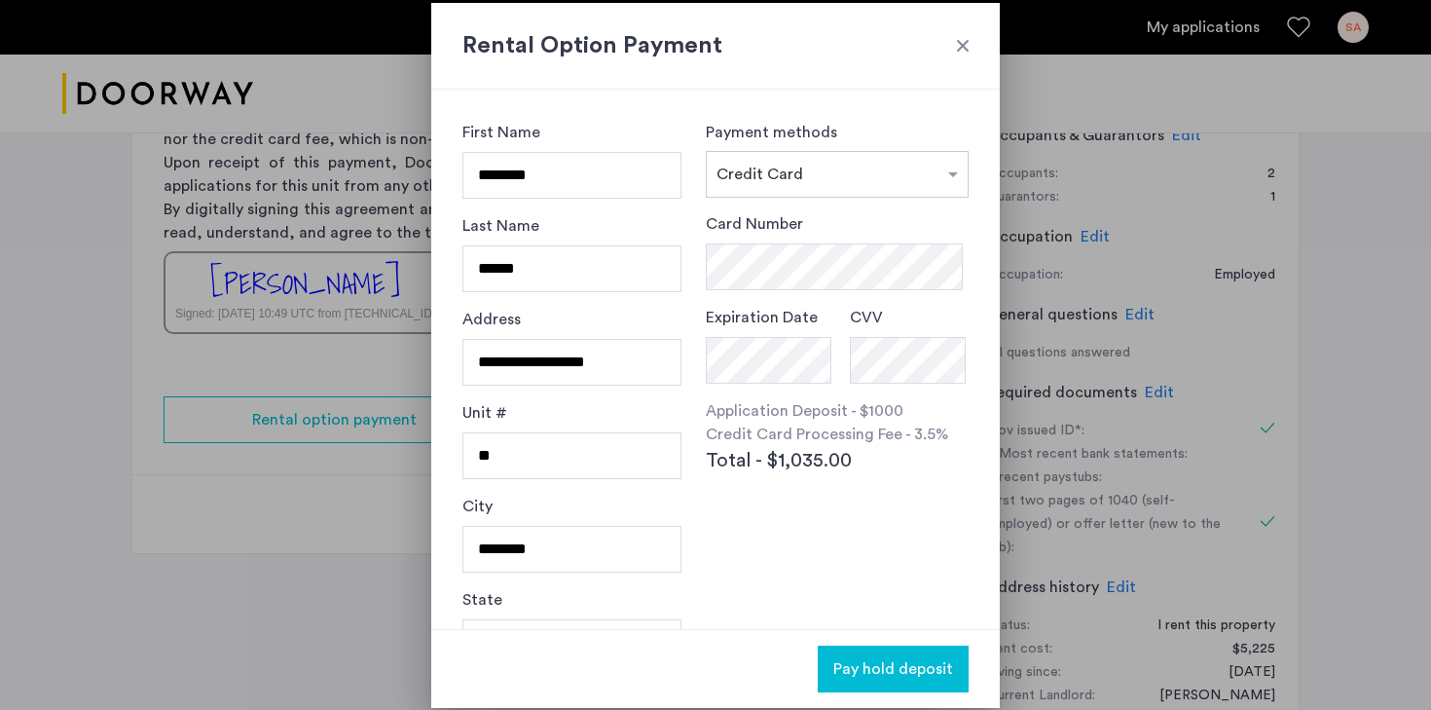
click at [965, 48] on div at bounding box center [962, 45] width 19 height 19
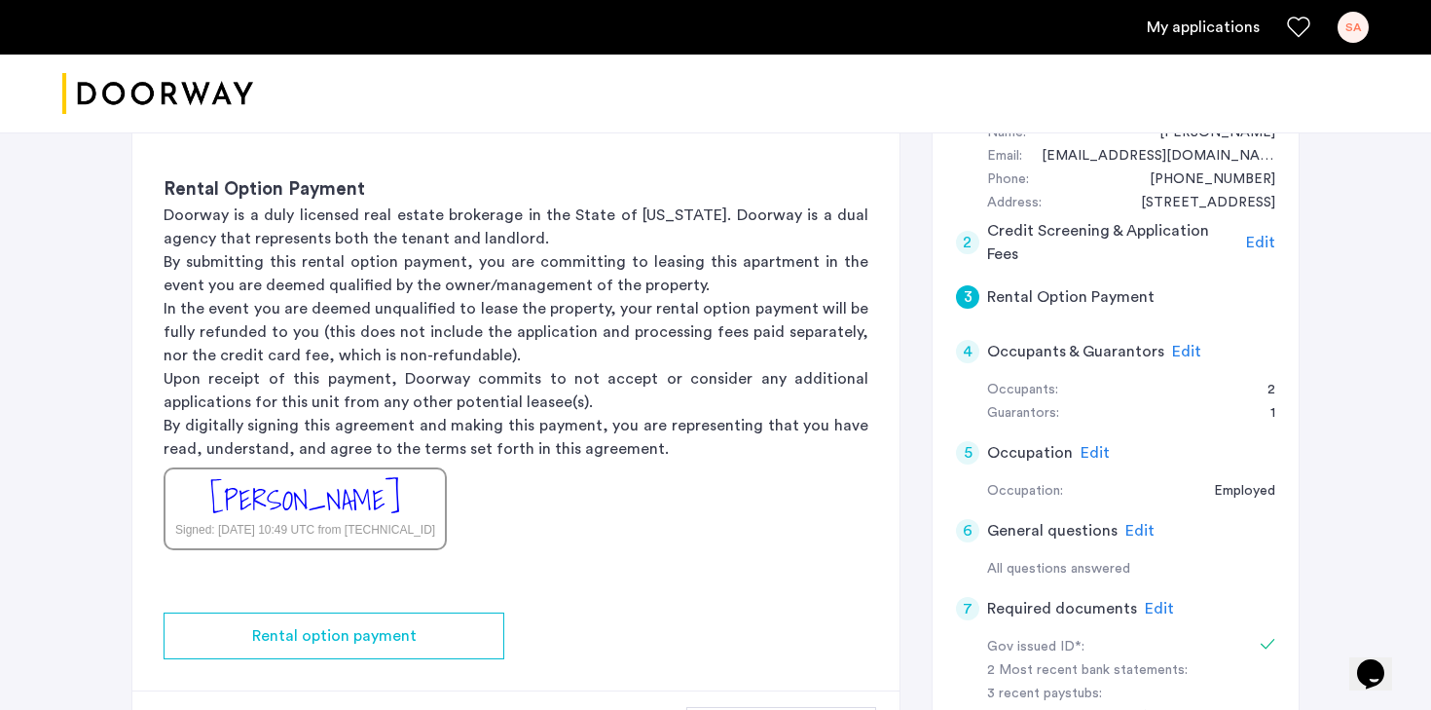
scroll to position [221, 0]
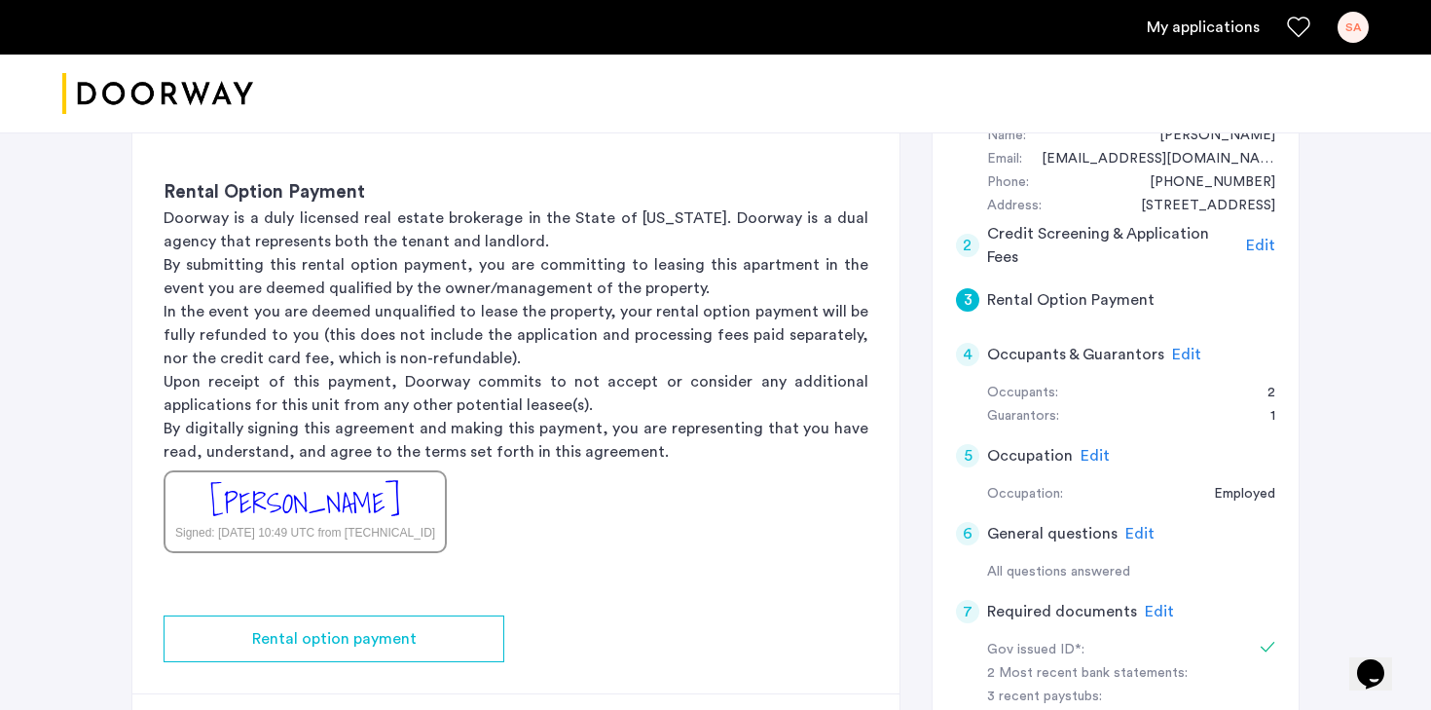
click at [343, 392] on p "Upon receipt of this payment, Doorway commits to not accept or consider any add…" at bounding box center [516, 393] width 705 height 47
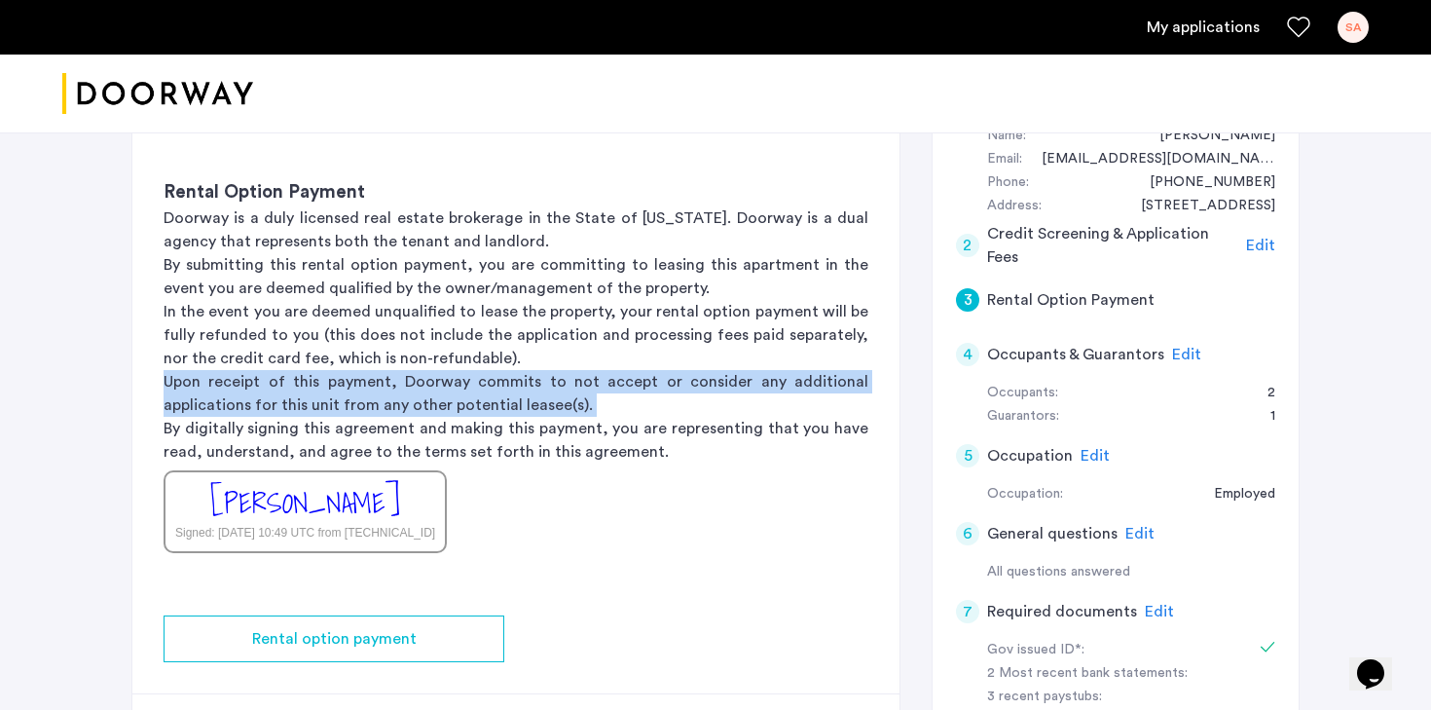
click at [343, 392] on p "Upon receipt of this payment, Doorway commits to not accept or consider any add…" at bounding box center [516, 393] width 705 height 47
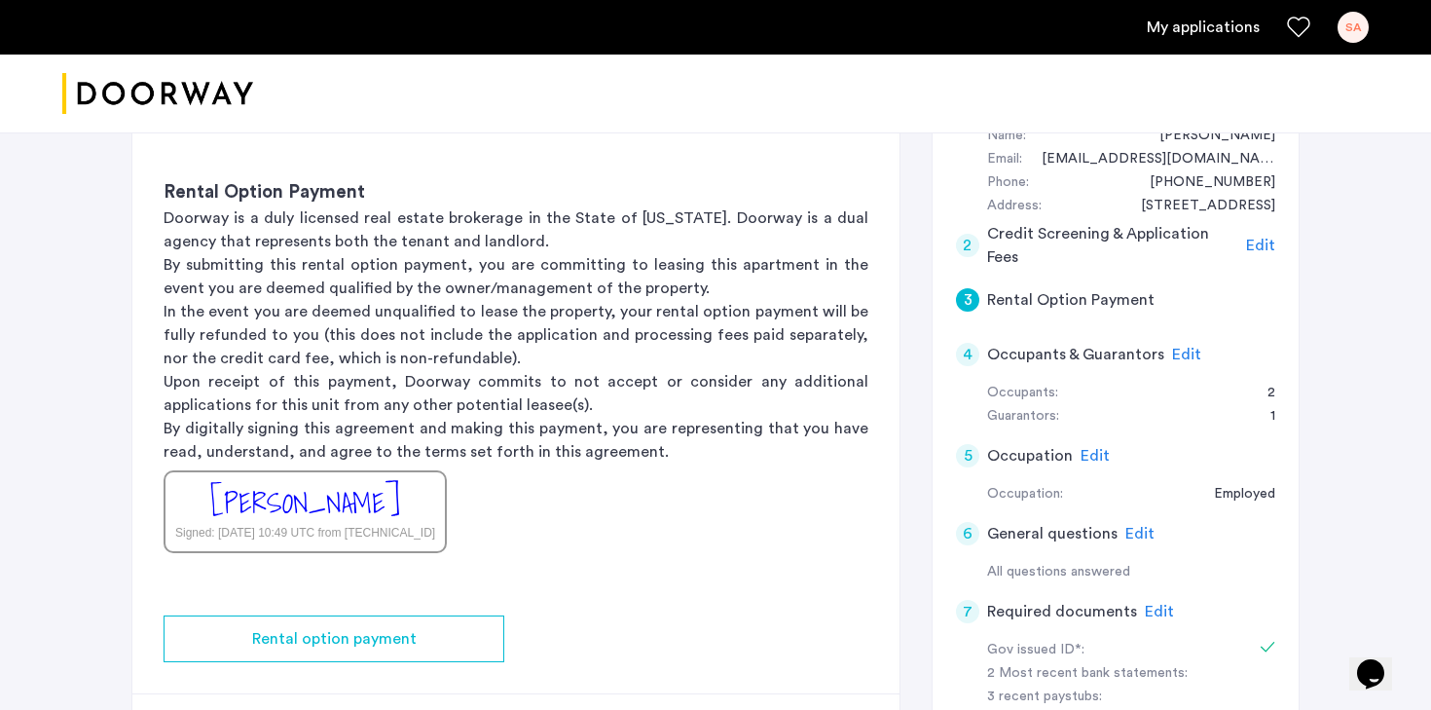
click at [346, 431] on p "By digitally signing this agreement and making this payment, you are representi…" at bounding box center [516, 440] width 705 height 47
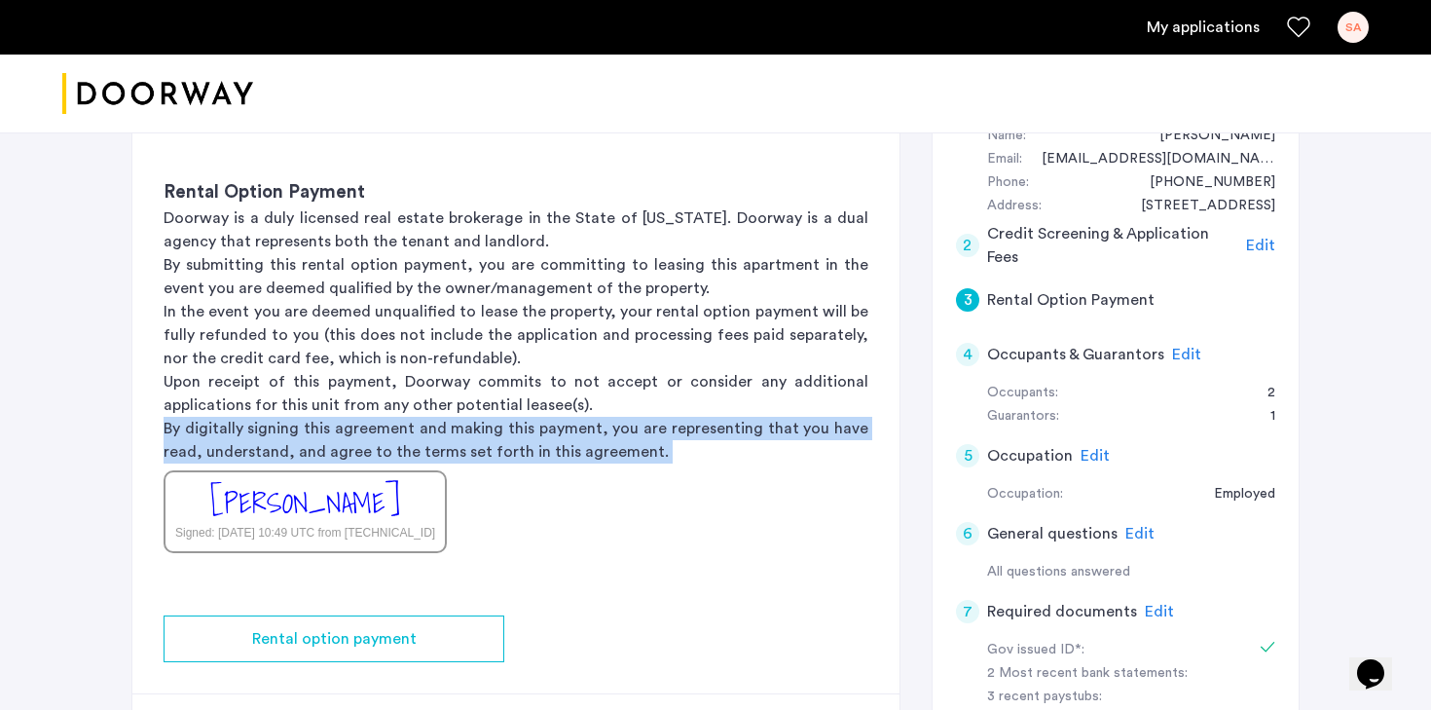
click at [346, 431] on p "By digitally signing this agreement and making this payment, you are representi…" at bounding box center [516, 440] width 705 height 47
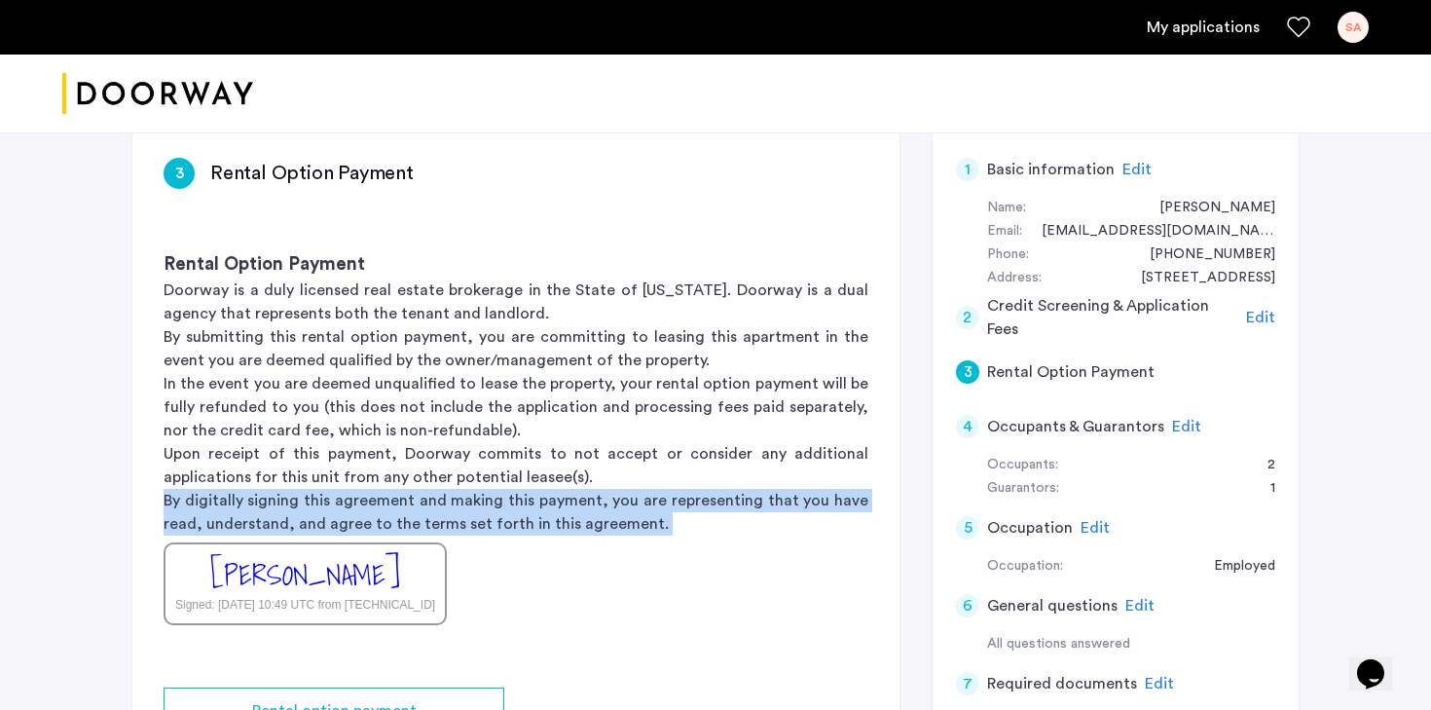
scroll to position [164, 0]
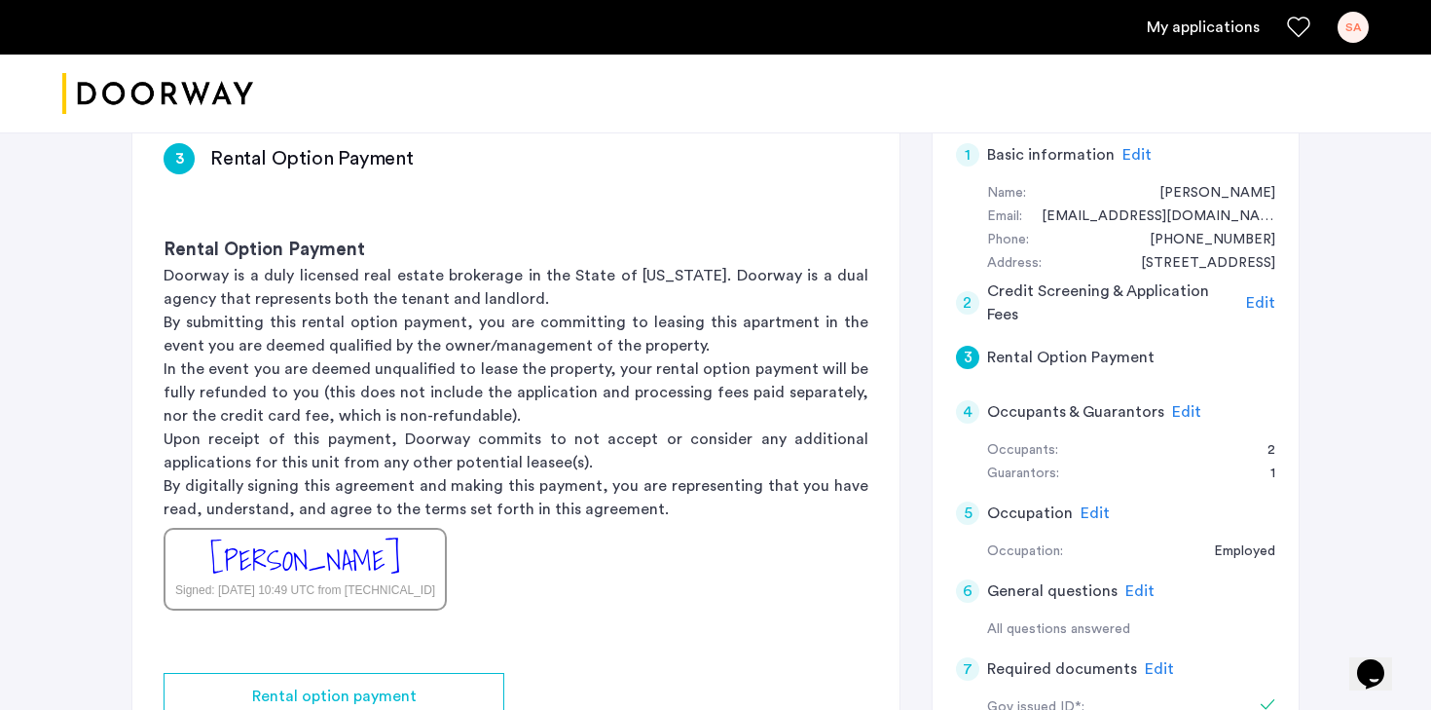
click at [290, 427] on p "Upon receipt of this payment, Doorway commits to not accept or consider any add…" at bounding box center [516, 450] width 705 height 47
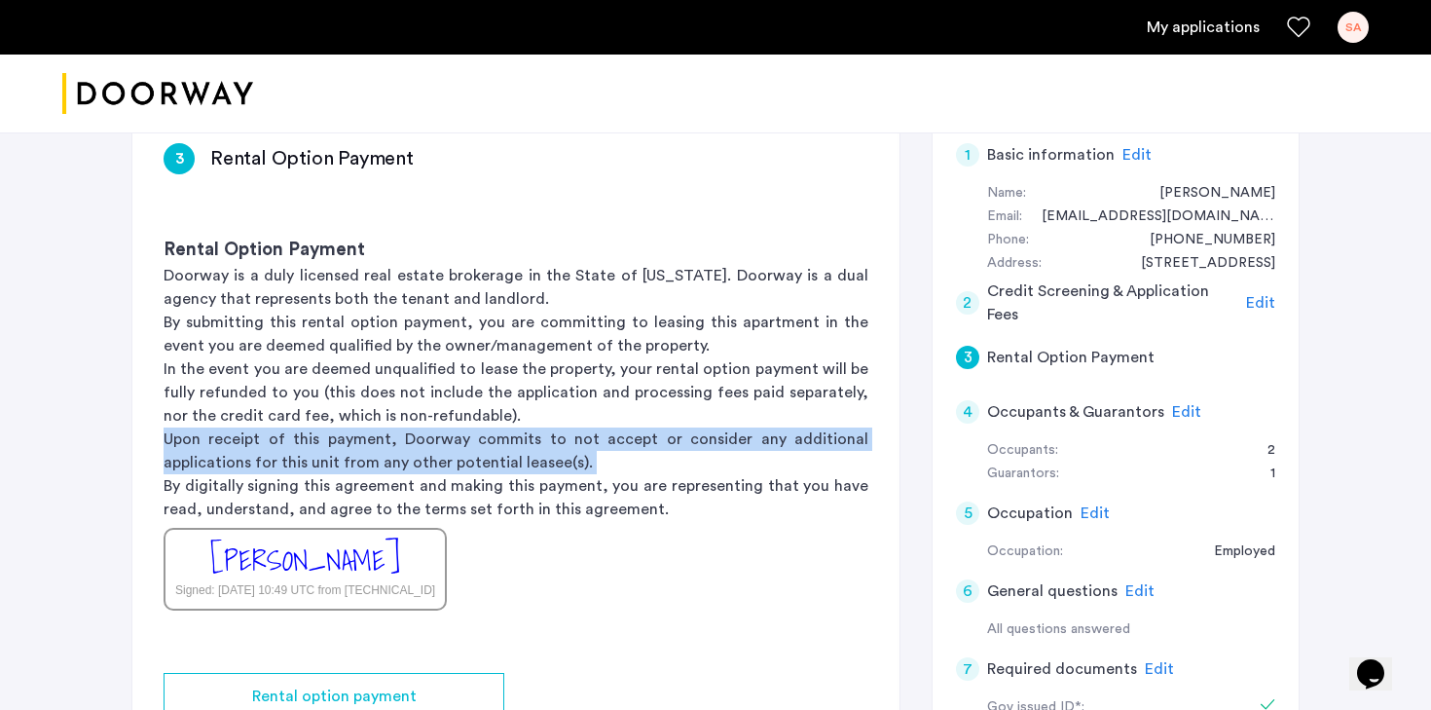
click at [290, 427] on p "Upon receipt of this payment, Doorway commits to not accept or consider any add…" at bounding box center [516, 450] width 705 height 47
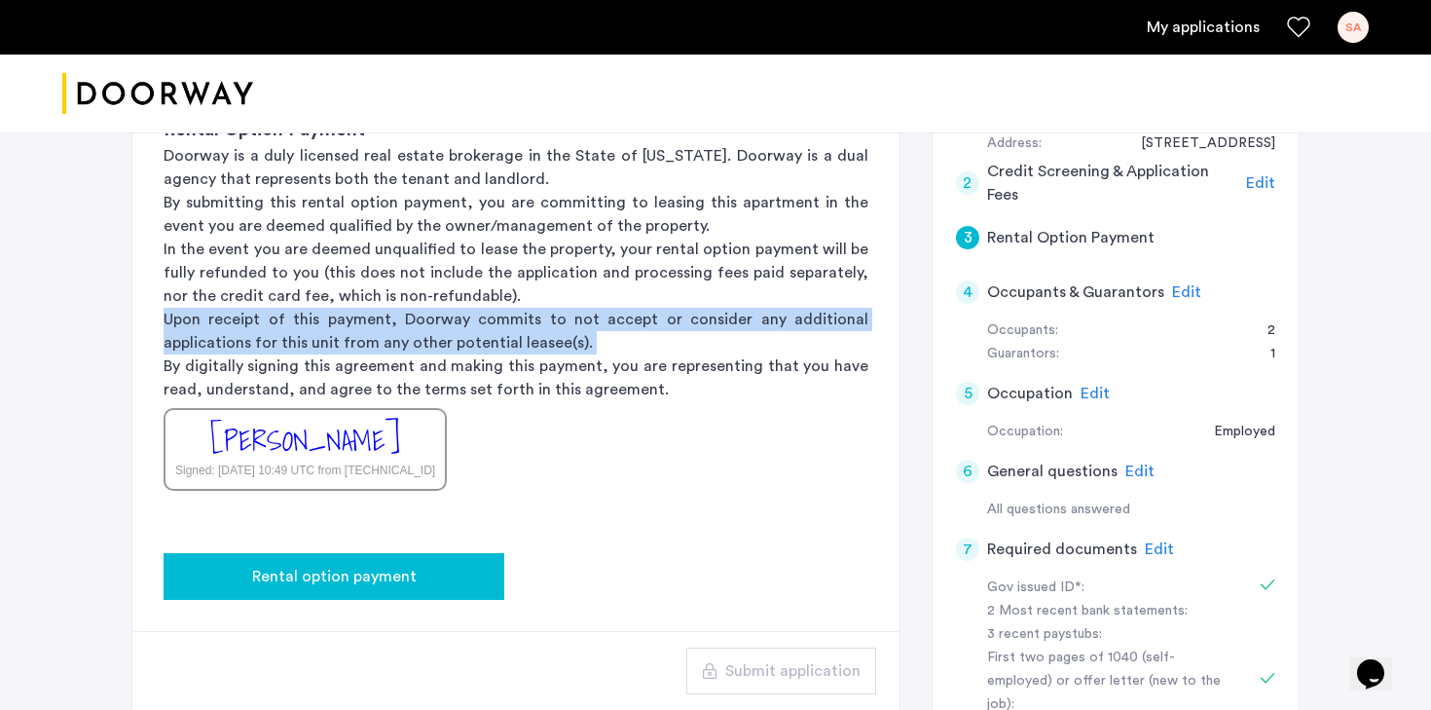
click at [325, 577] on span "Rental option payment" at bounding box center [334, 576] width 164 height 23
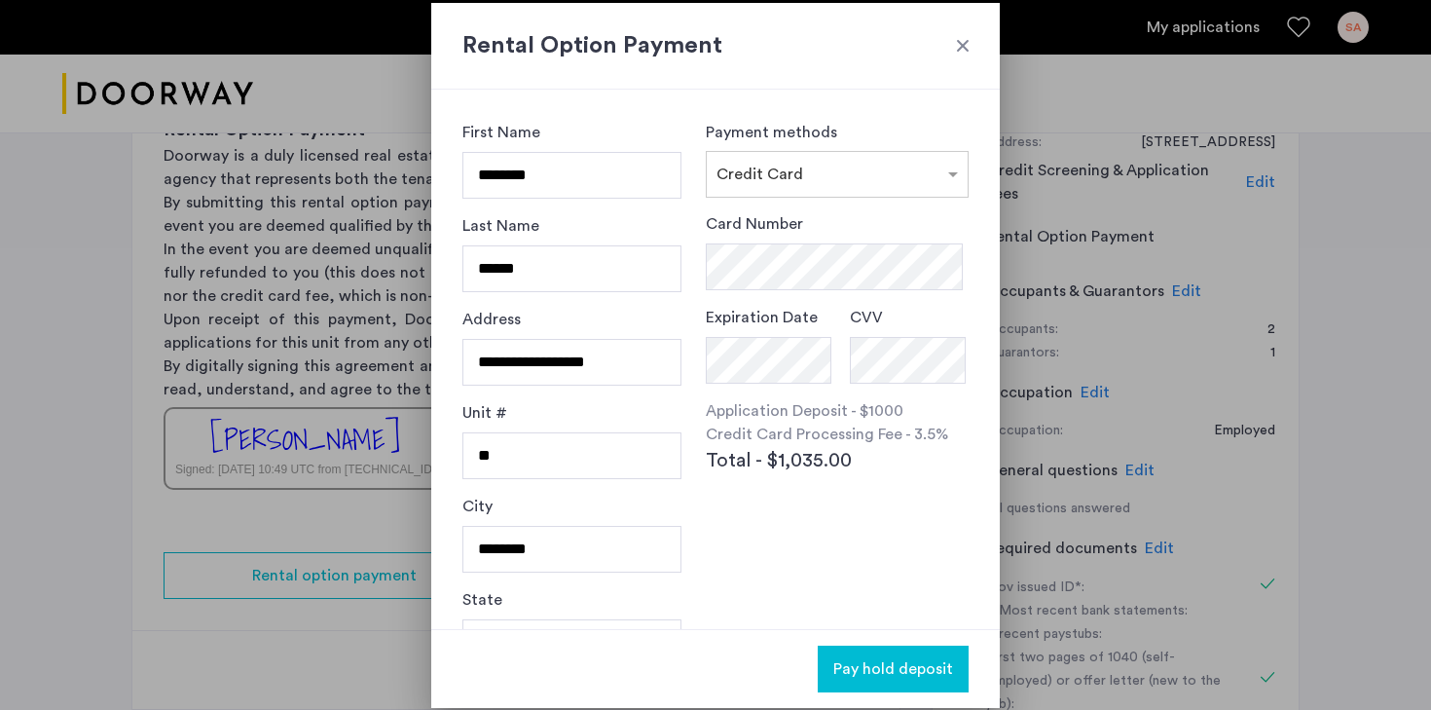
scroll to position [146, 0]
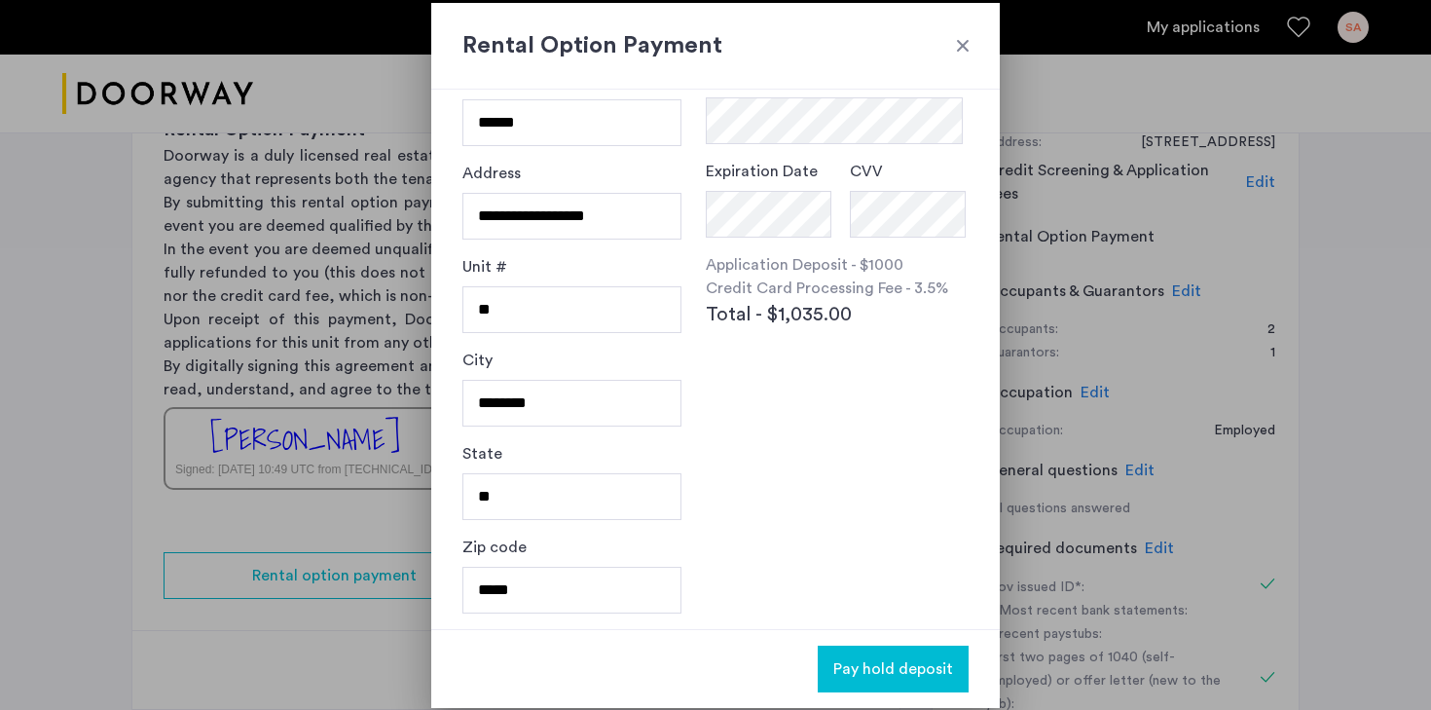
click at [969, 36] on div at bounding box center [962, 45] width 19 height 19
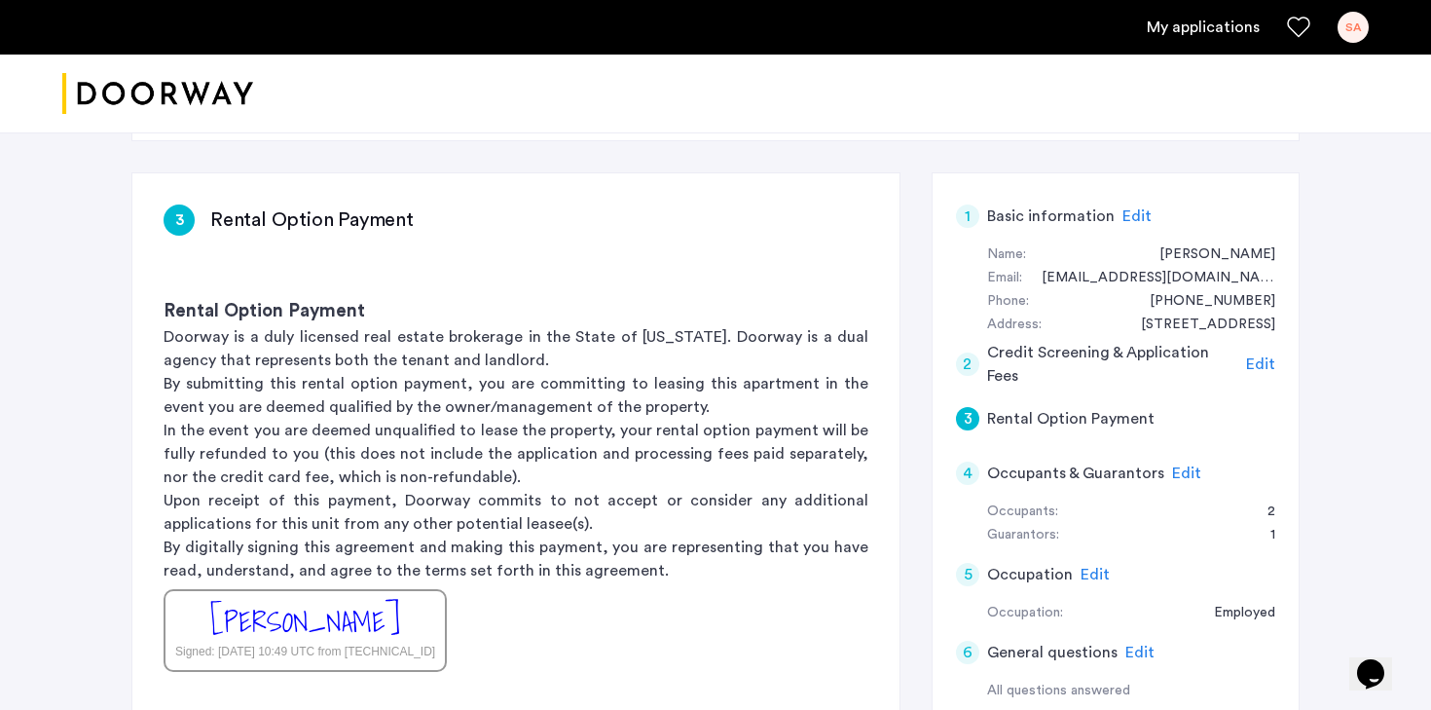
scroll to position [0, 0]
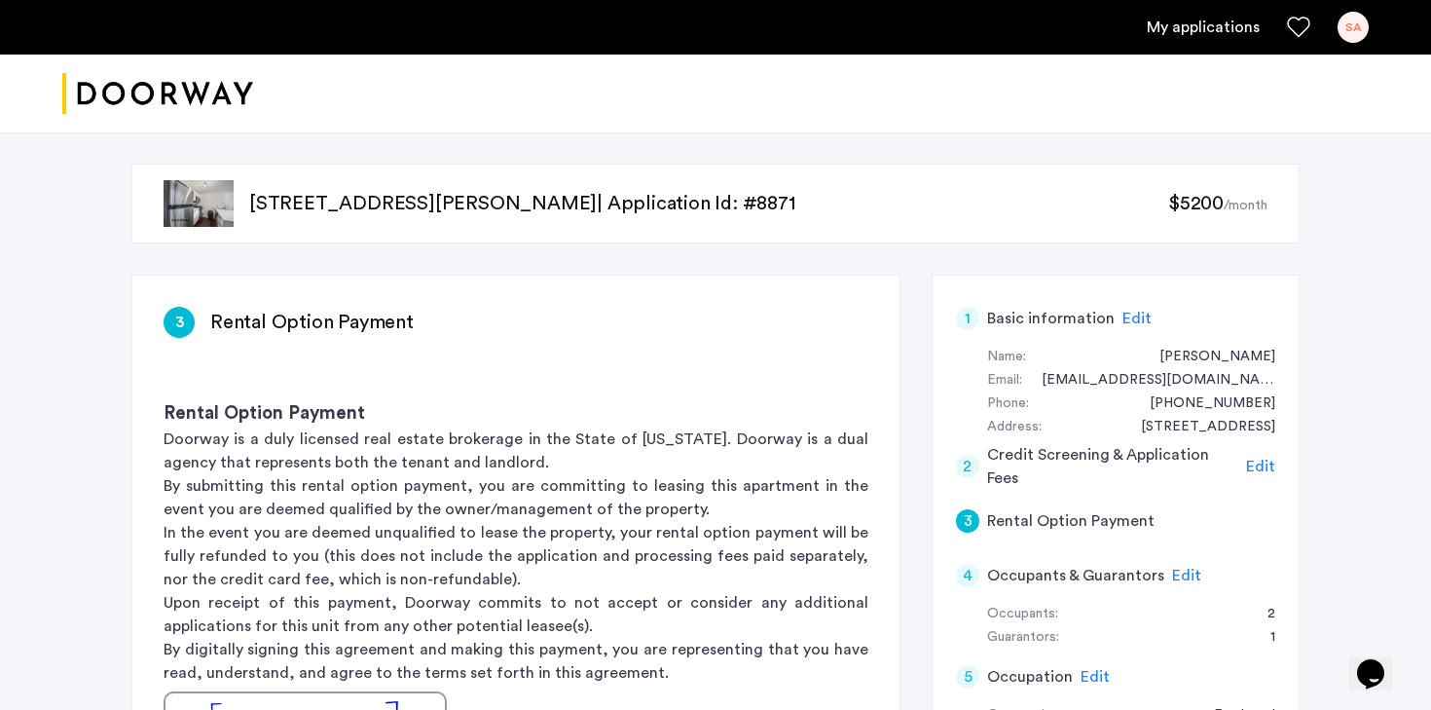
click at [1190, 33] on link "My applications" at bounding box center [1203, 27] width 113 height 23
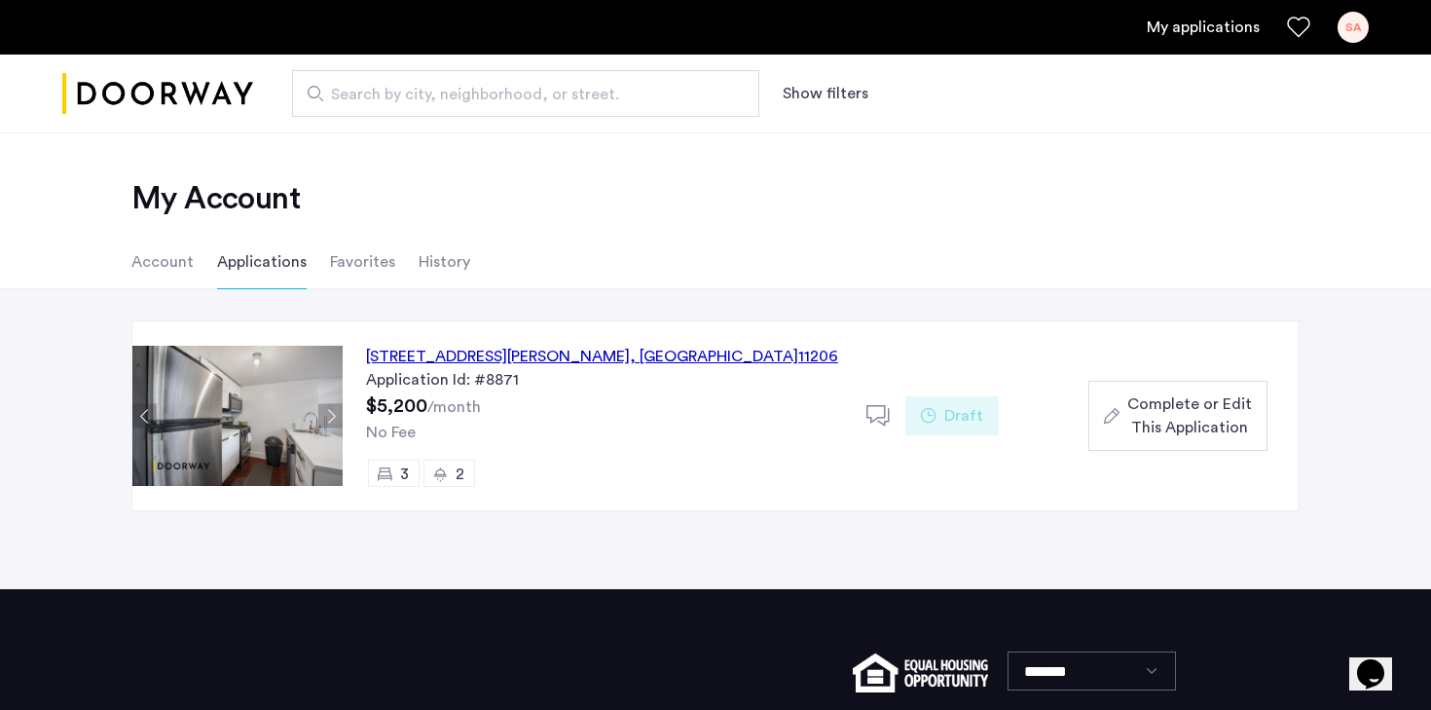
click at [1185, 409] on span "Complete or Edit This Application" at bounding box center [1189, 415] width 125 height 47
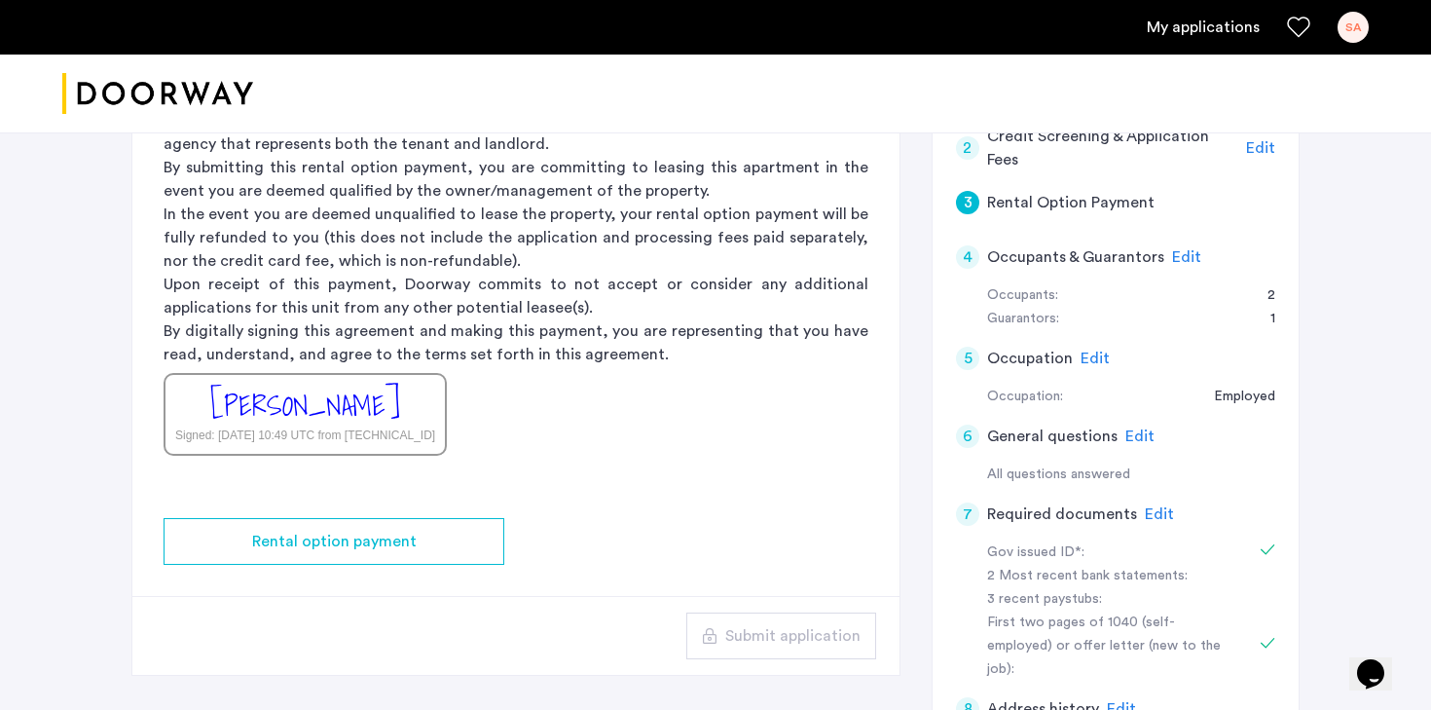
scroll to position [320, 0]
click at [351, 413] on div "[PERSON_NAME]" at bounding box center [305, 404] width 190 height 42
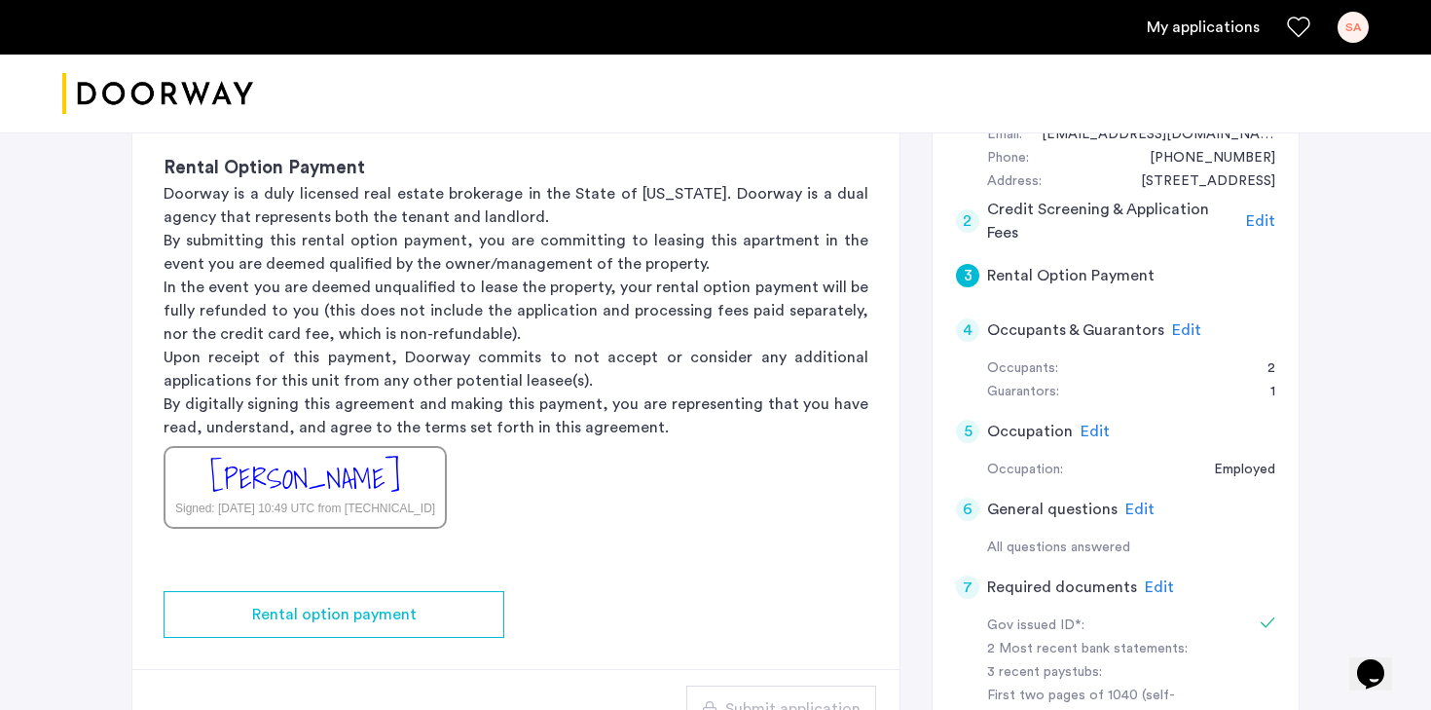
scroll to position [230, 0]
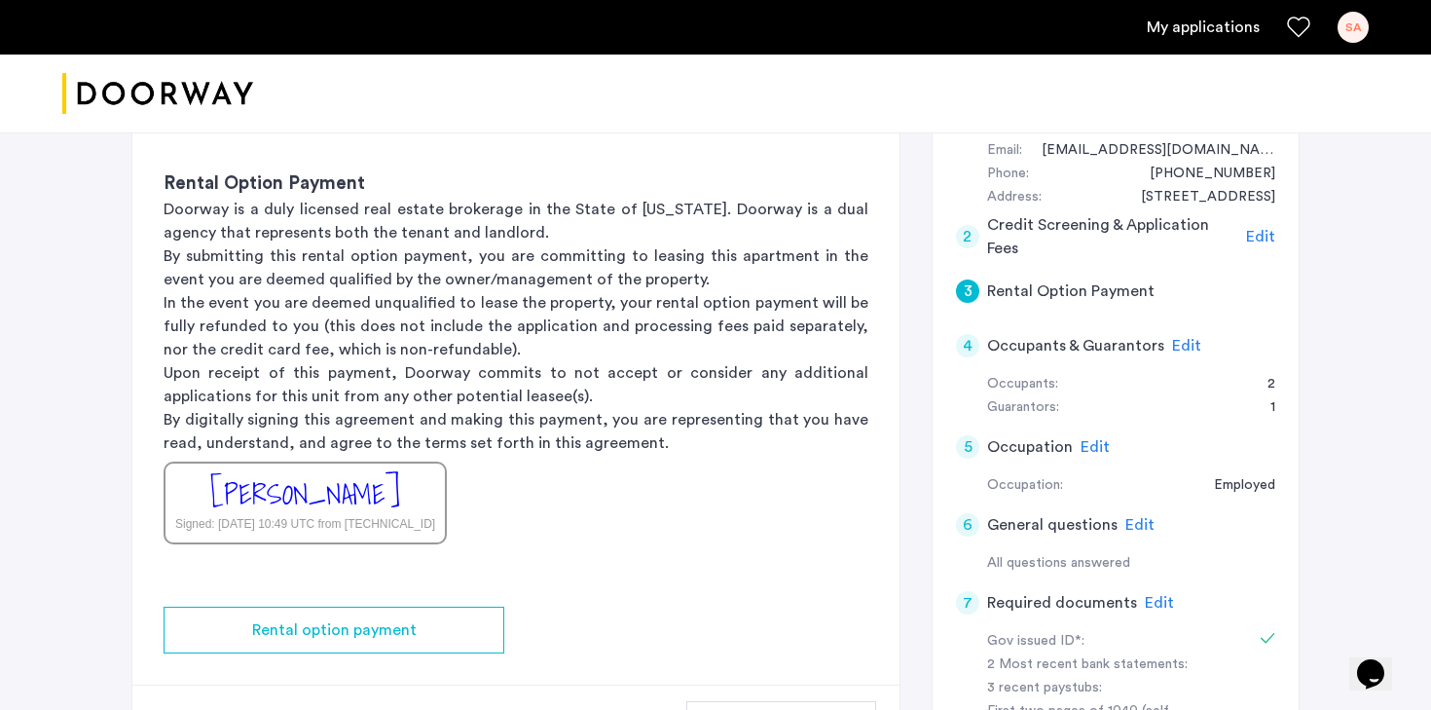
click at [1030, 447] on h5 "Occupation" at bounding box center [1030, 446] width 86 height 23
click at [954, 444] on div "1 Basic information Edit Name: Samantha Aleman Email: macusamantha@gmail.com Ph…" at bounding box center [1115, 540] width 368 height 991
click at [963, 444] on div "5" at bounding box center [967, 446] width 23 height 23
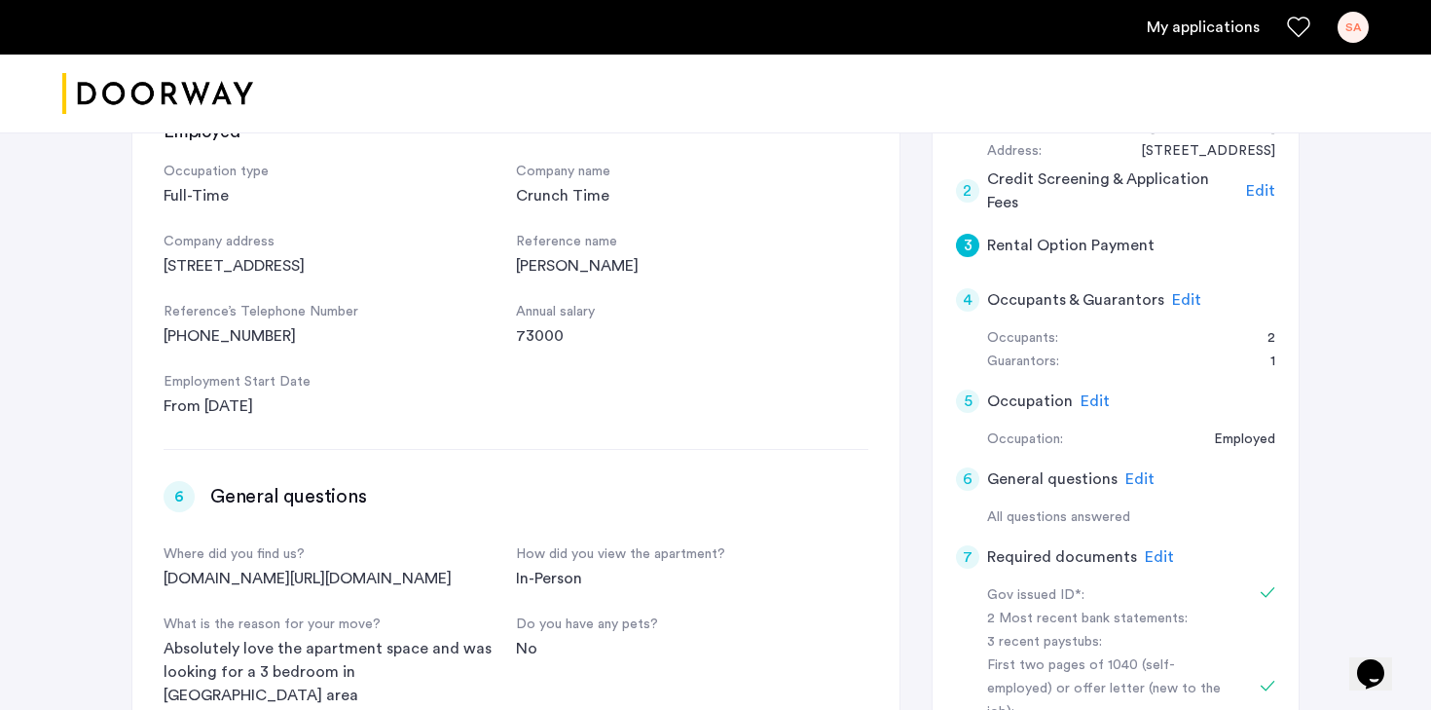
scroll to position [0, 0]
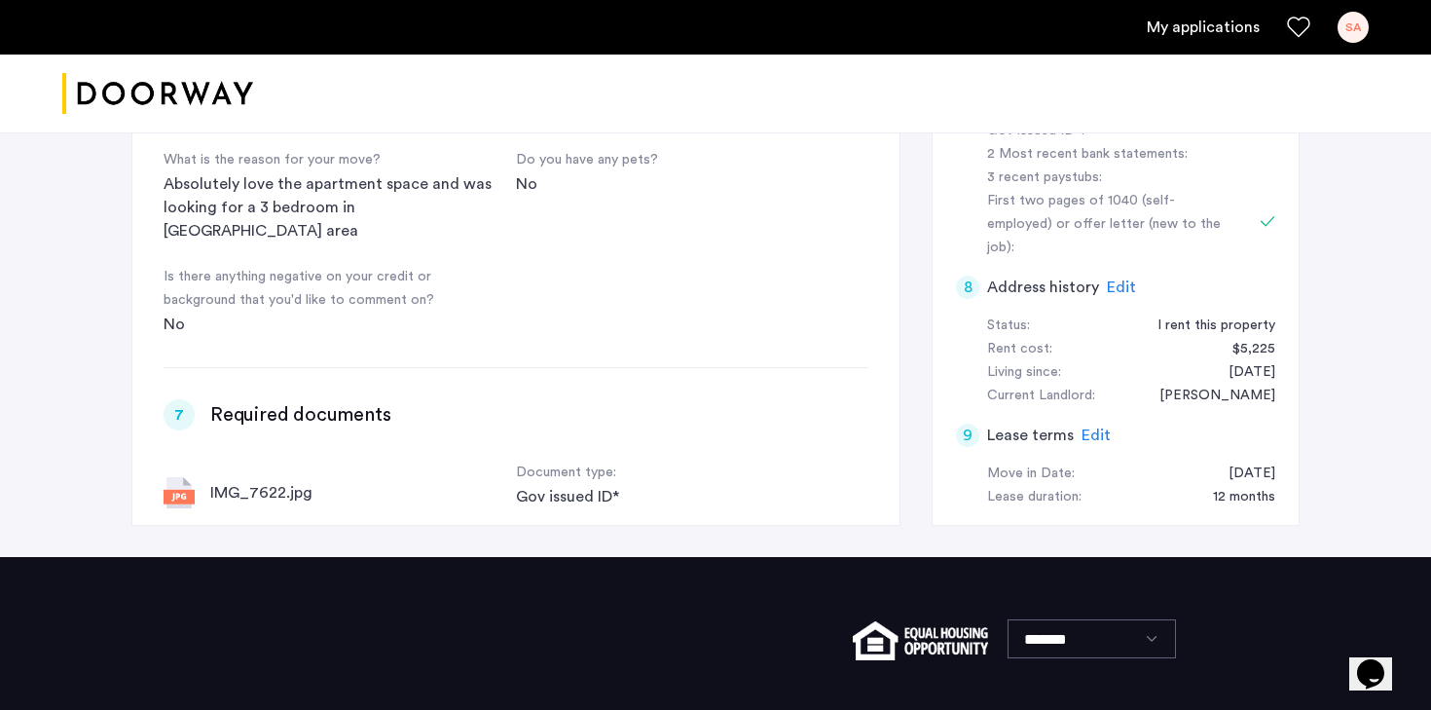
click at [967, 423] on div "9" at bounding box center [967, 434] width 23 height 23
